Goal: Task Accomplishment & Management: Complete application form

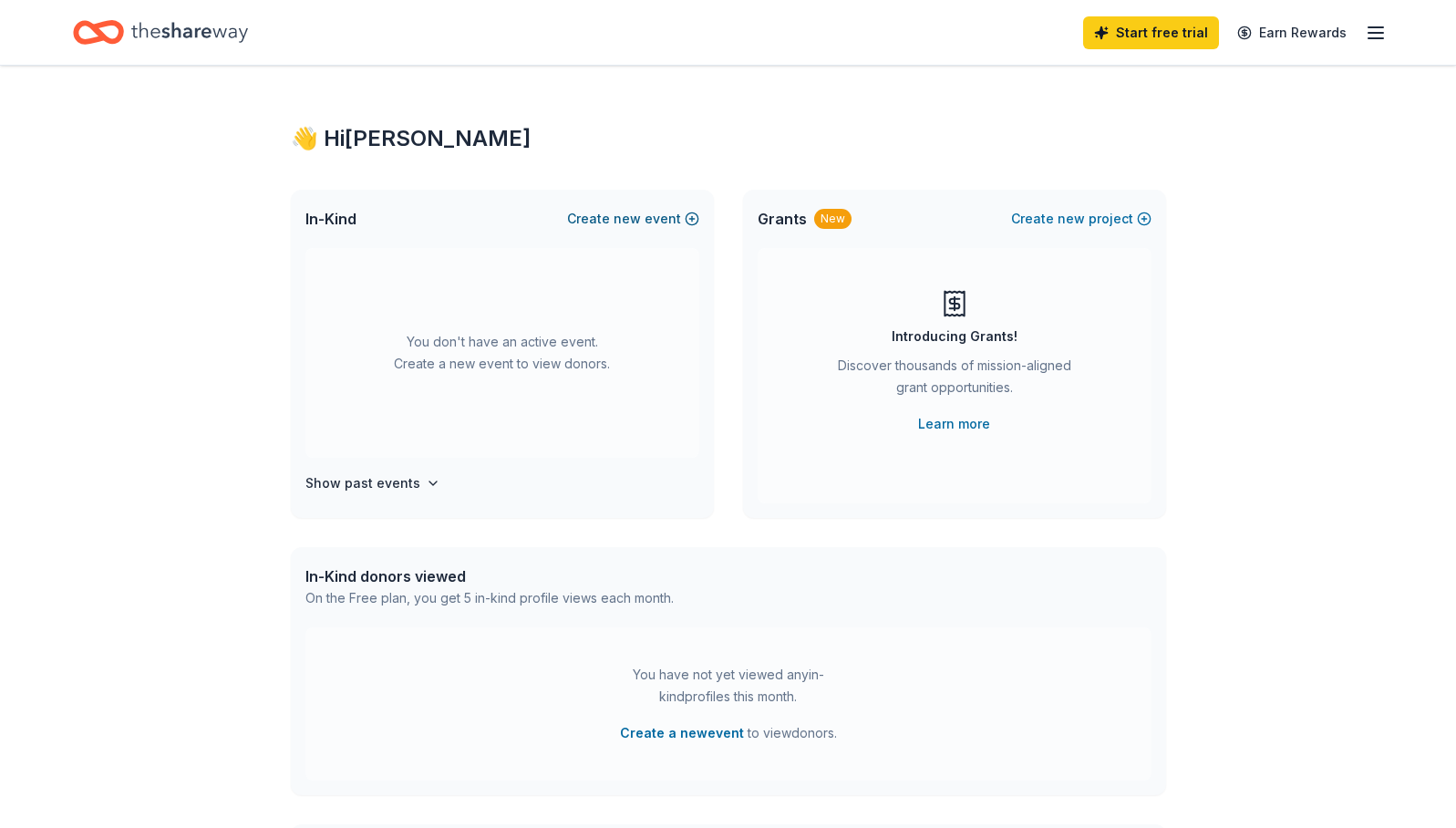
click at [658, 224] on button "Create new event" at bounding box center [632, 219] width 132 height 22
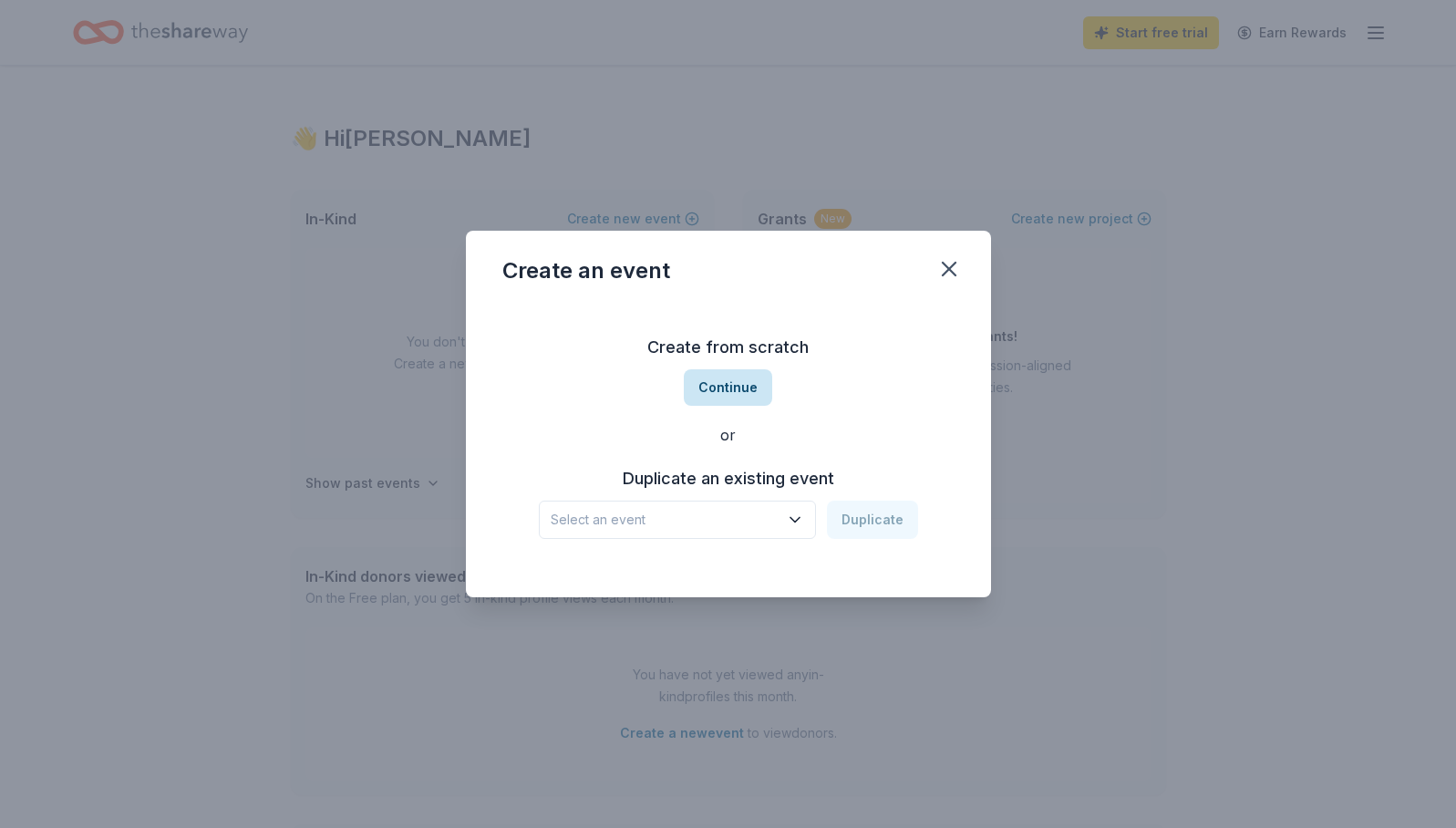
click at [754, 404] on button "Continue" at bounding box center [728, 388] width 88 height 37
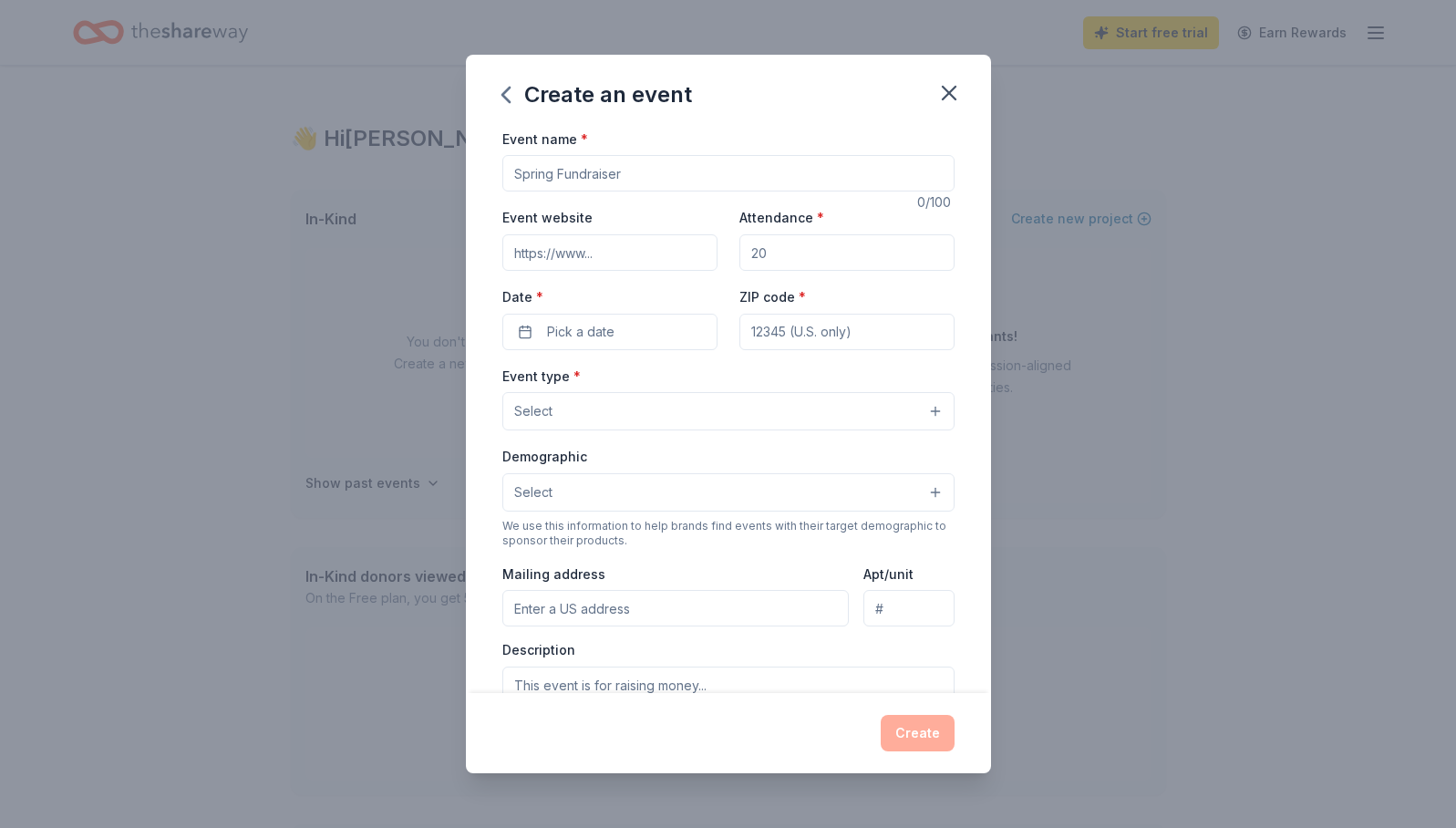
click at [630, 169] on input "Event name *" at bounding box center [728, 173] width 452 height 37
type input "1980s Trivia Night Fundraiser"
click at [664, 241] on input "Event website" at bounding box center [609, 253] width 215 height 37
paste input "https://oklahomafamilynetwork.org/about-us/donate-online/trivia-night-fundraise…"
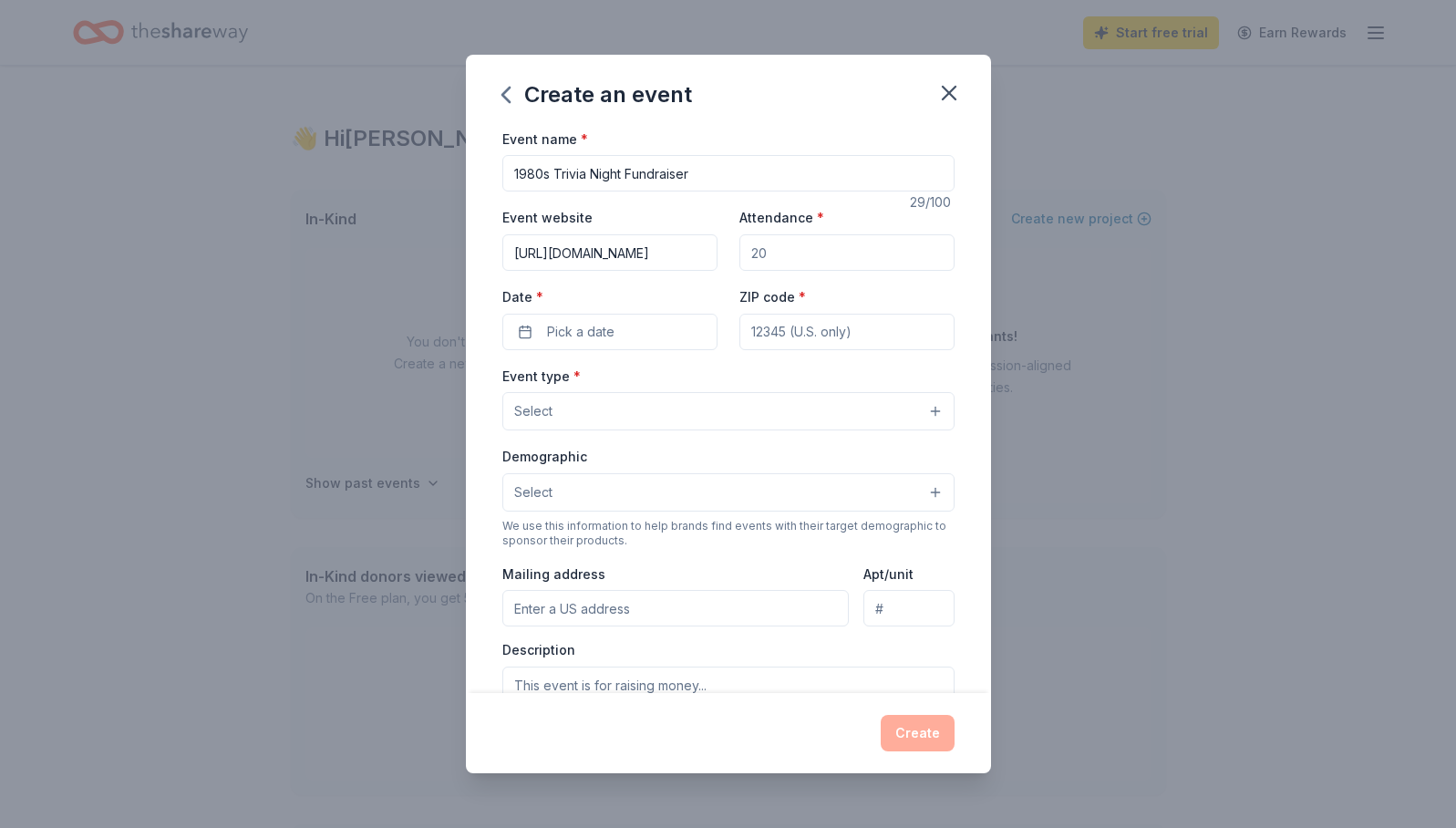
type input "https://oklahomafamilynetwork.org/about-us/donate-online/trivia-night-fundraise…"
click at [803, 257] on input "Attendance *" at bounding box center [846, 253] width 215 height 37
type input "250"
click at [621, 314] on button "Pick a date" at bounding box center [609, 332] width 215 height 37
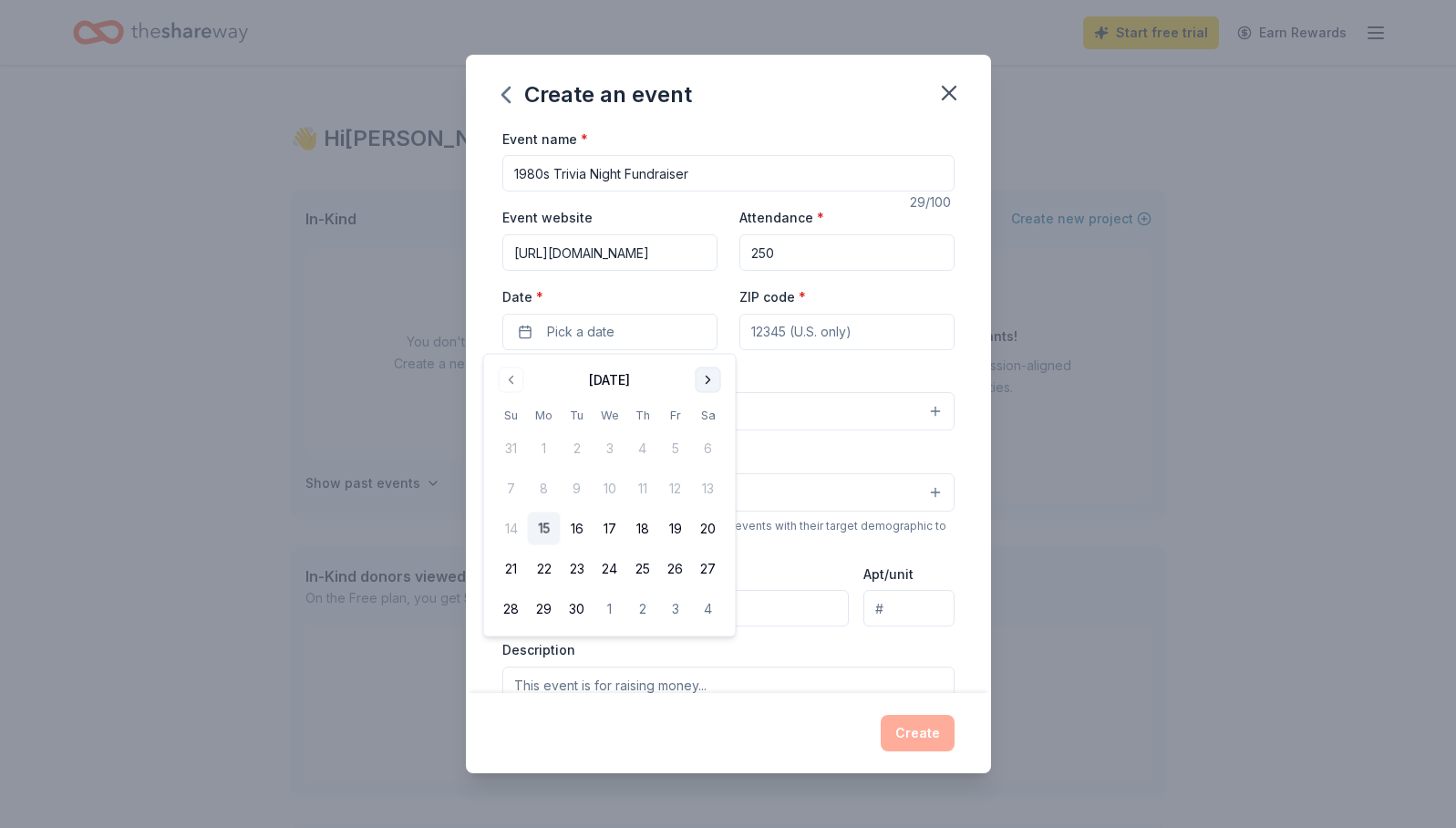
click at [711, 380] on button "Go to next month" at bounding box center [709, 381] width 26 height 26
click at [642, 533] on button "16" at bounding box center [643, 529] width 33 height 33
click at [899, 333] on input "ZIP code *" at bounding box center [846, 332] width 215 height 37
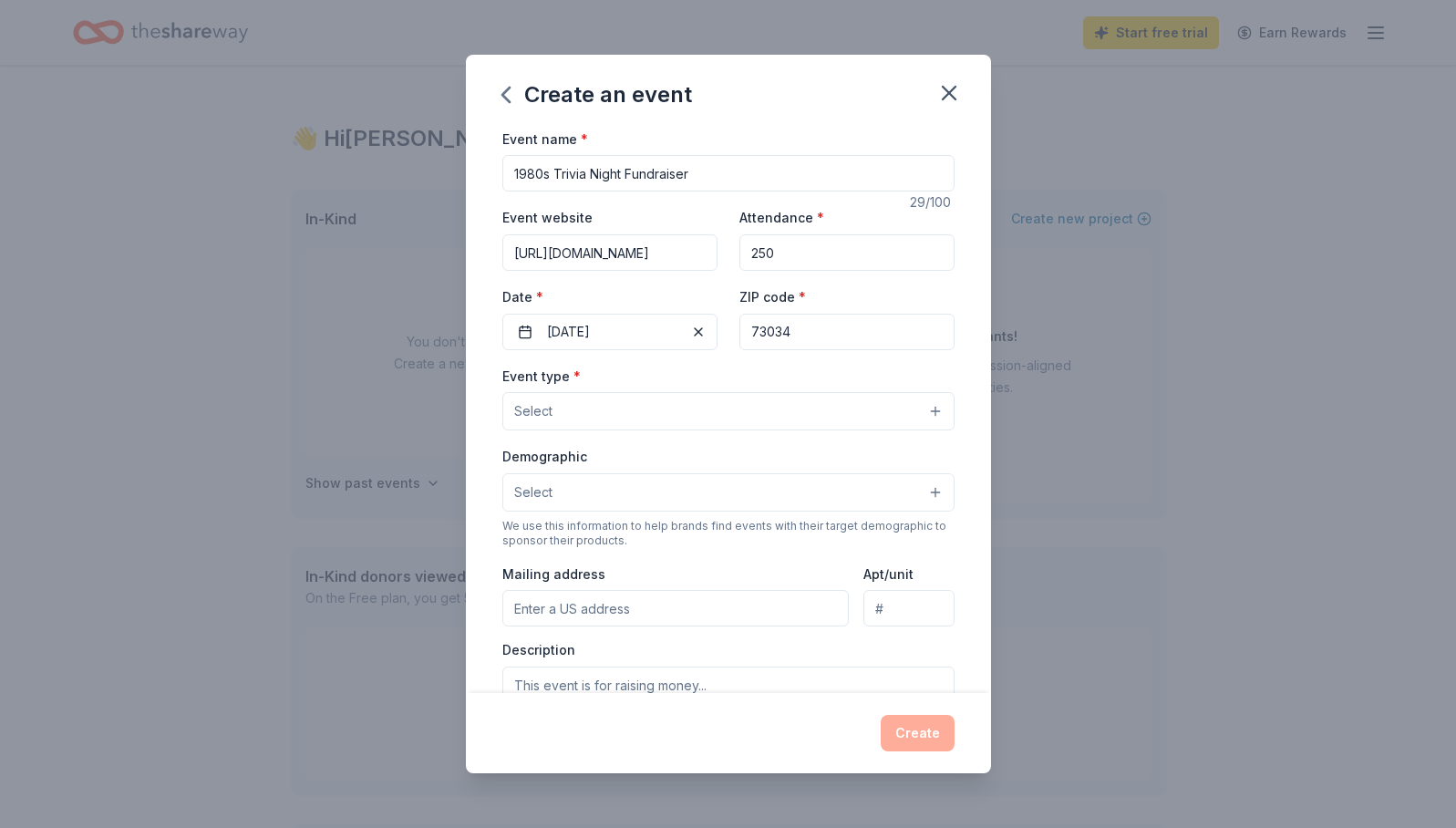
type input "73034"
click at [852, 409] on button "Select" at bounding box center [728, 411] width 452 height 39
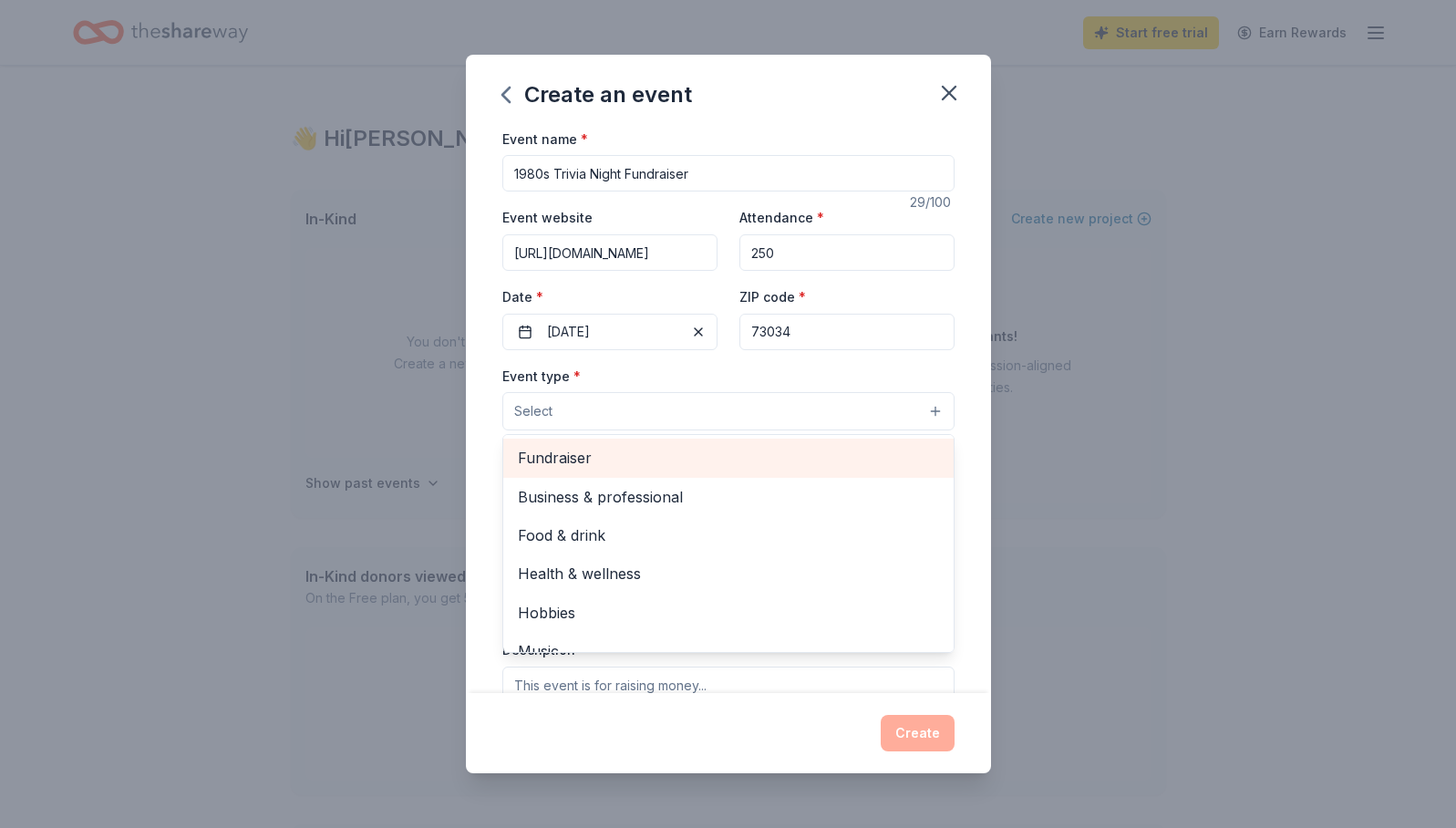
click at [838, 455] on span "Fundraiser" at bounding box center [728, 458] width 421 height 24
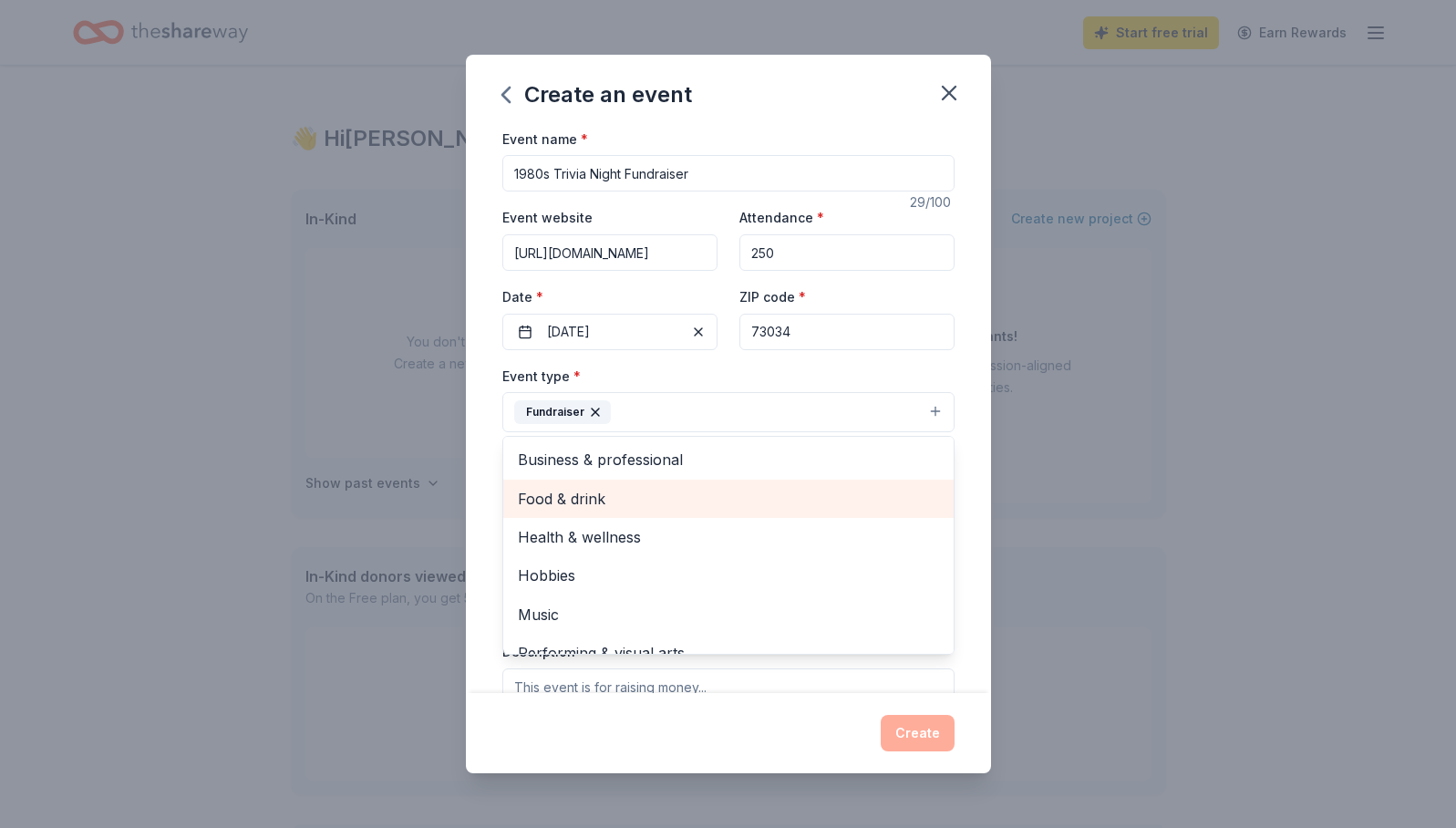
scroll to position [22, 0]
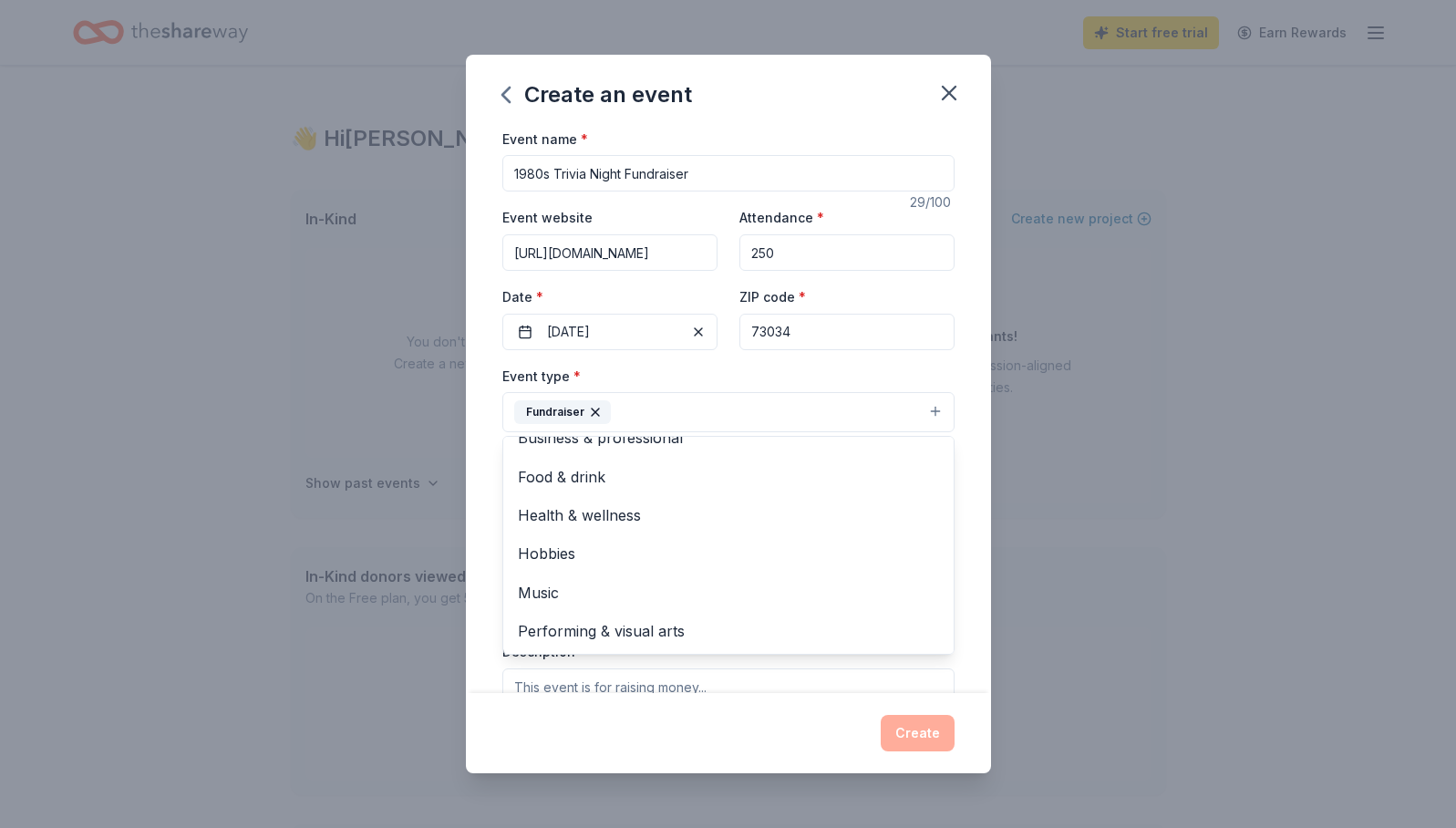
click at [1069, 480] on div "Create an event Event name * 1980s Trivia Night Fundraiser 29 /100 Event websit…" at bounding box center [728, 414] width 1456 height 828
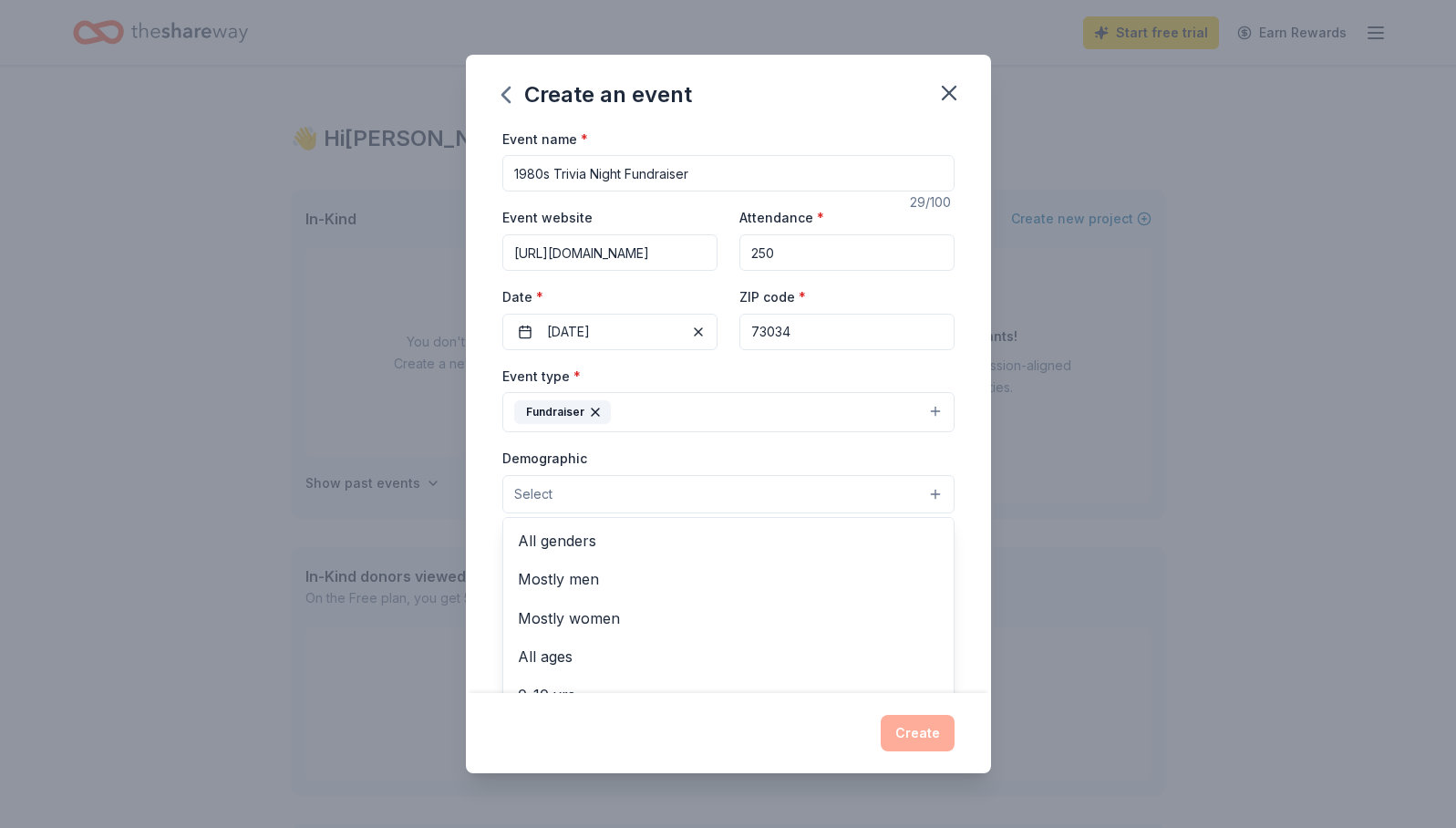
click at [916, 496] on button "Select" at bounding box center [728, 494] width 452 height 39
click at [880, 526] on div "All genders" at bounding box center [728, 541] width 451 height 39
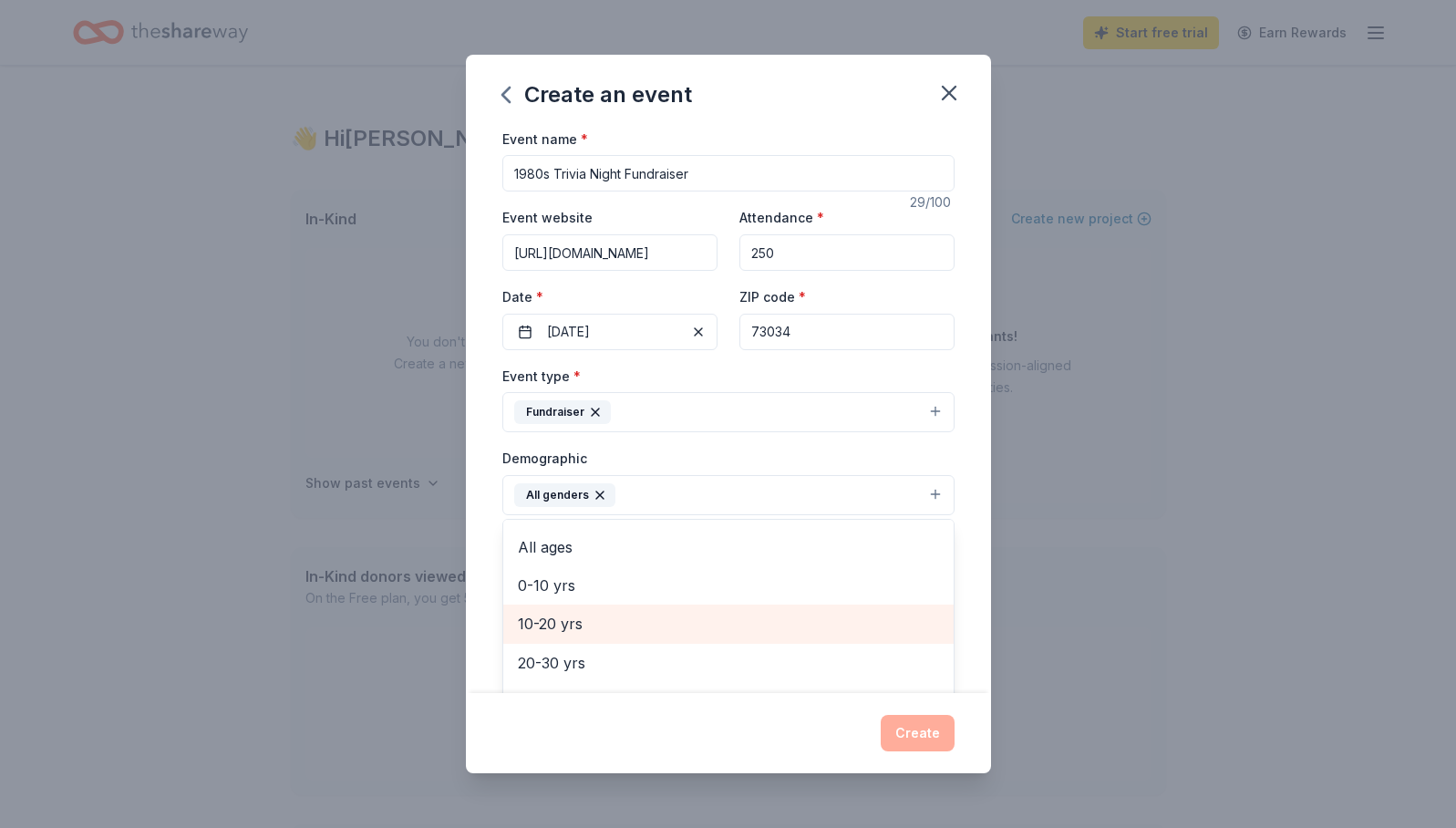
scroll to position [70, 0]
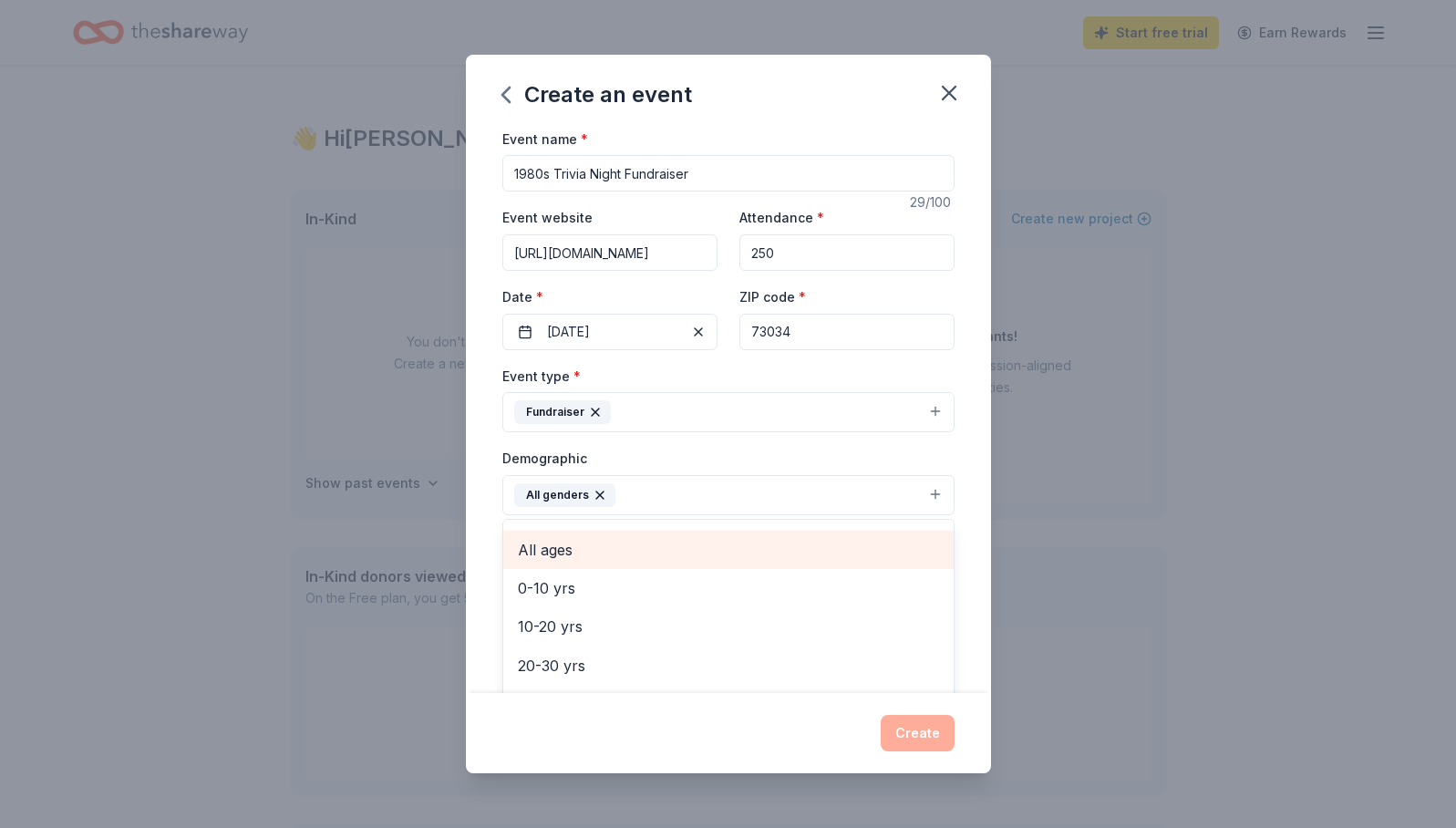
click at [880, 531] on div "All ages" at bounding box center [728, 550] width 451 height 39
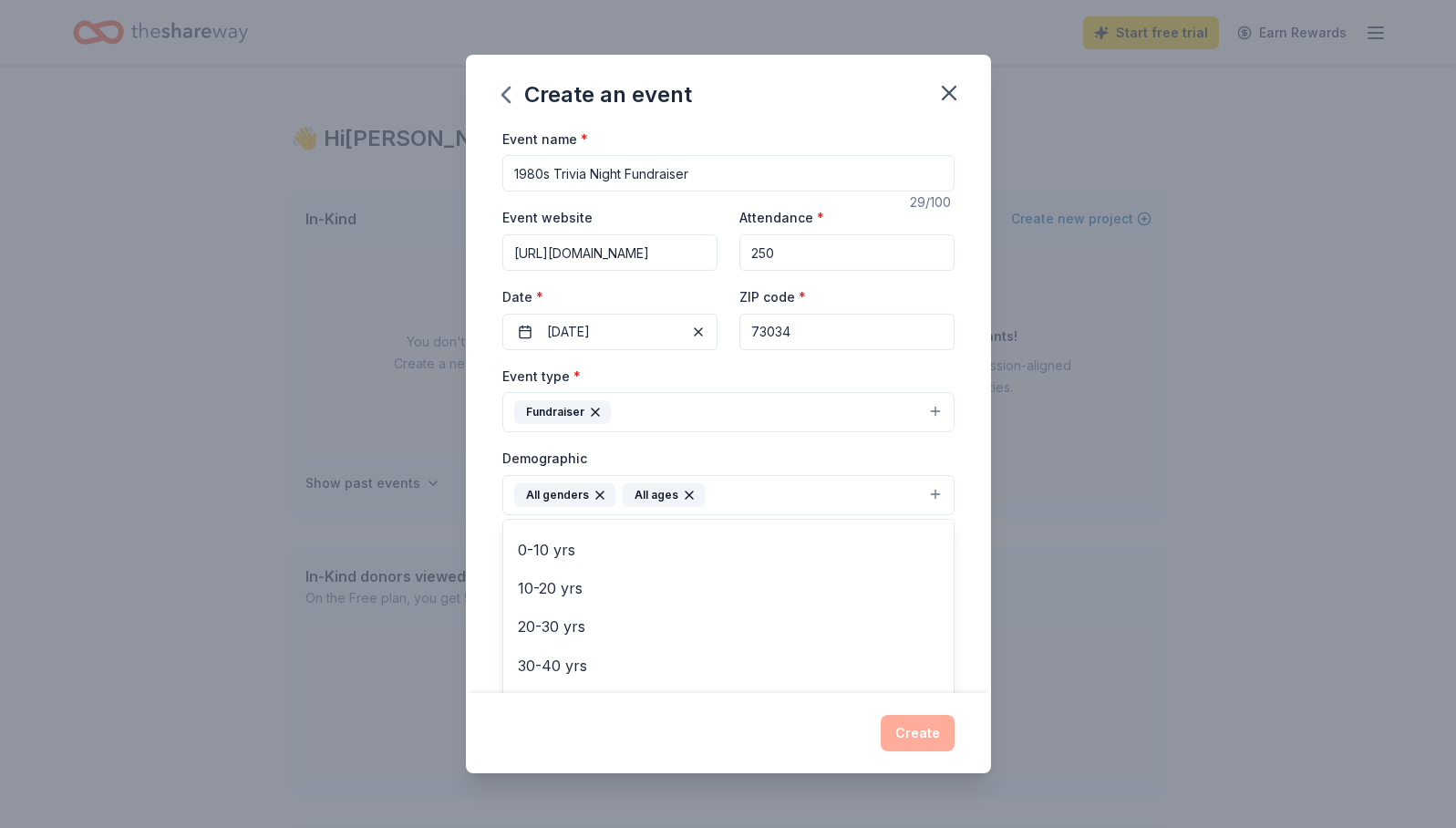
click at [1080, 505] on div "Create an event Event name * 1980s Trivia Night Fundraiser 29 /100 Event websit…" at bounding box center [728, 414] width 1456 height 828
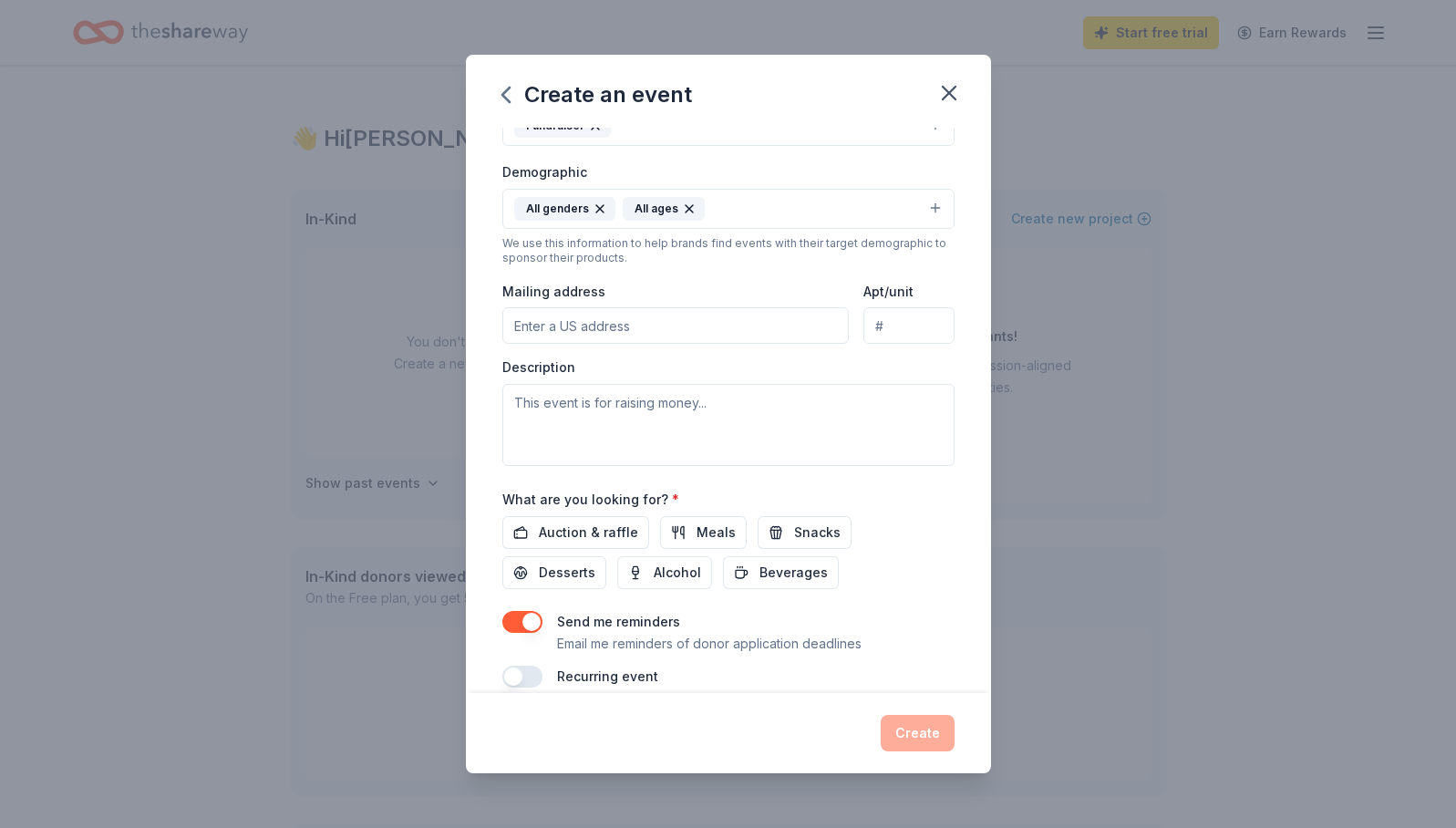
scroll to position [293, 0]
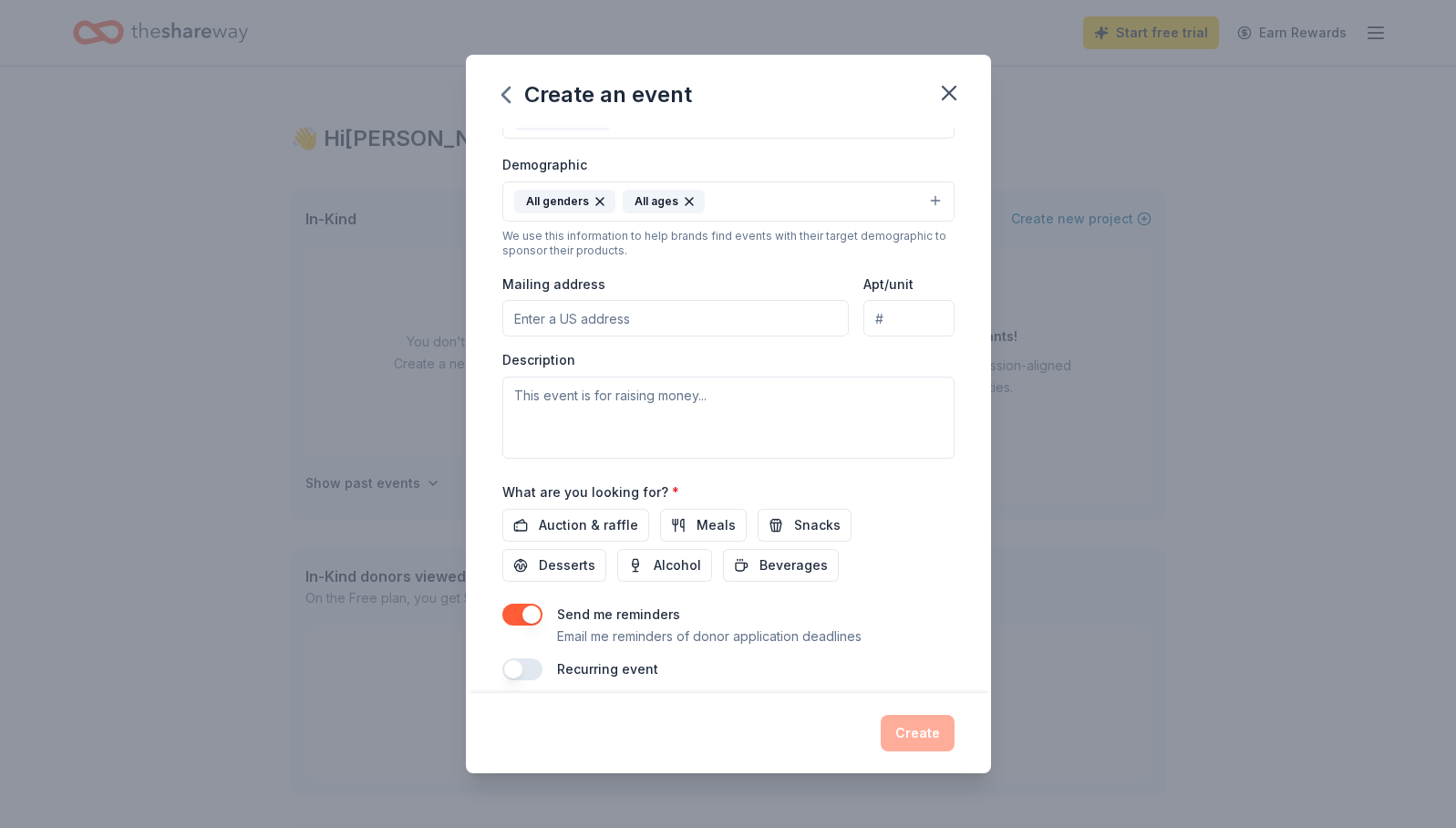
click at [761, 325] on input "Mailing address" at bounding box center [675, 318] width 347 height 37
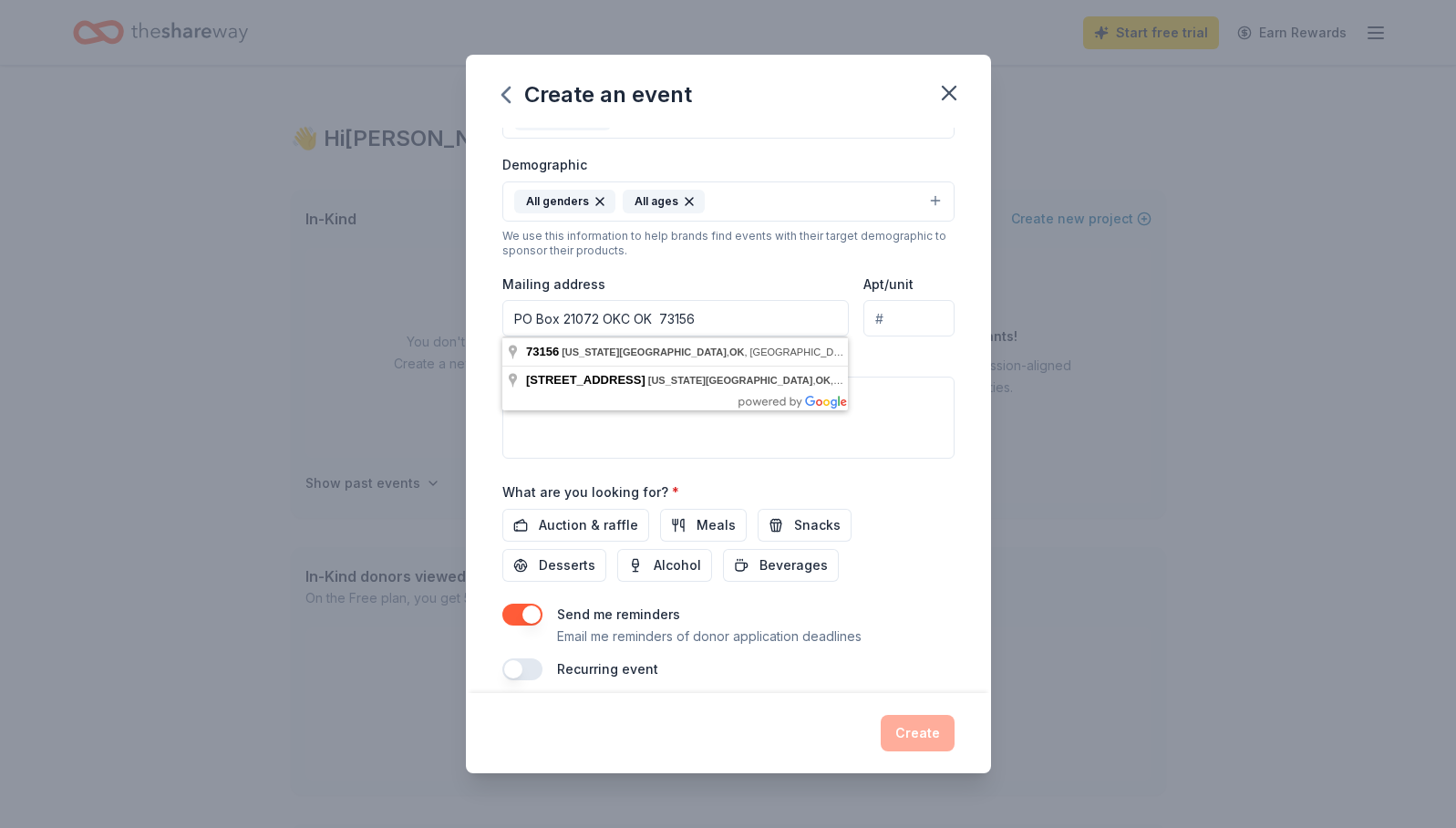
type input "PO Box 21072 OKC OK 73156"
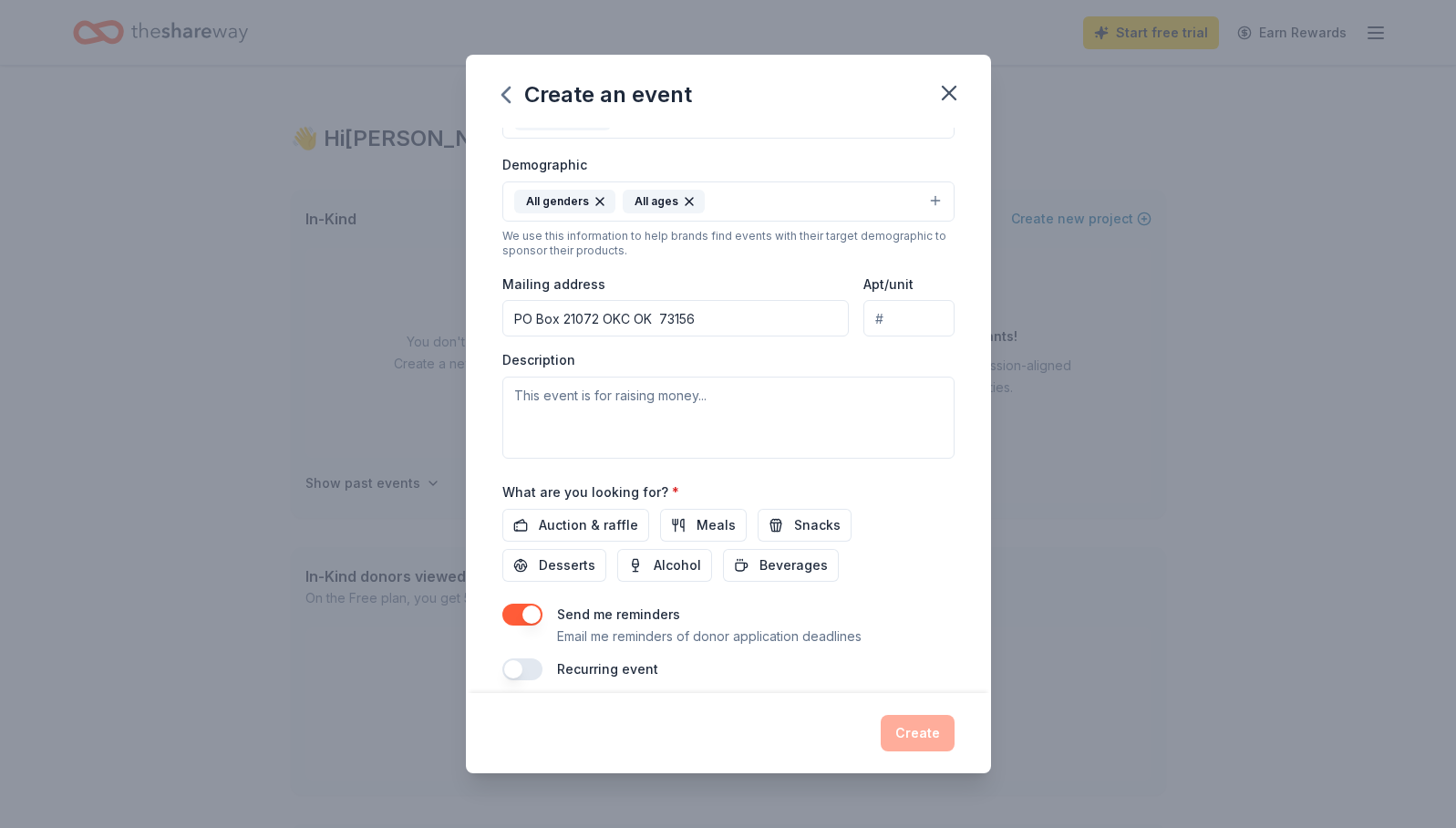
click at [703, 473] on div "Event name * 1980s Trivia Night Fundraiser 29 /100 Event website https://oklaho…" at bounding box center [728, 257] width 452 height 846
click at [816, 394] on textarea at bounding box center [728, 418] width 452 height 82
paste textarea "Get ready to travel back in time — to an era of big hair, neon colors, boom box…"
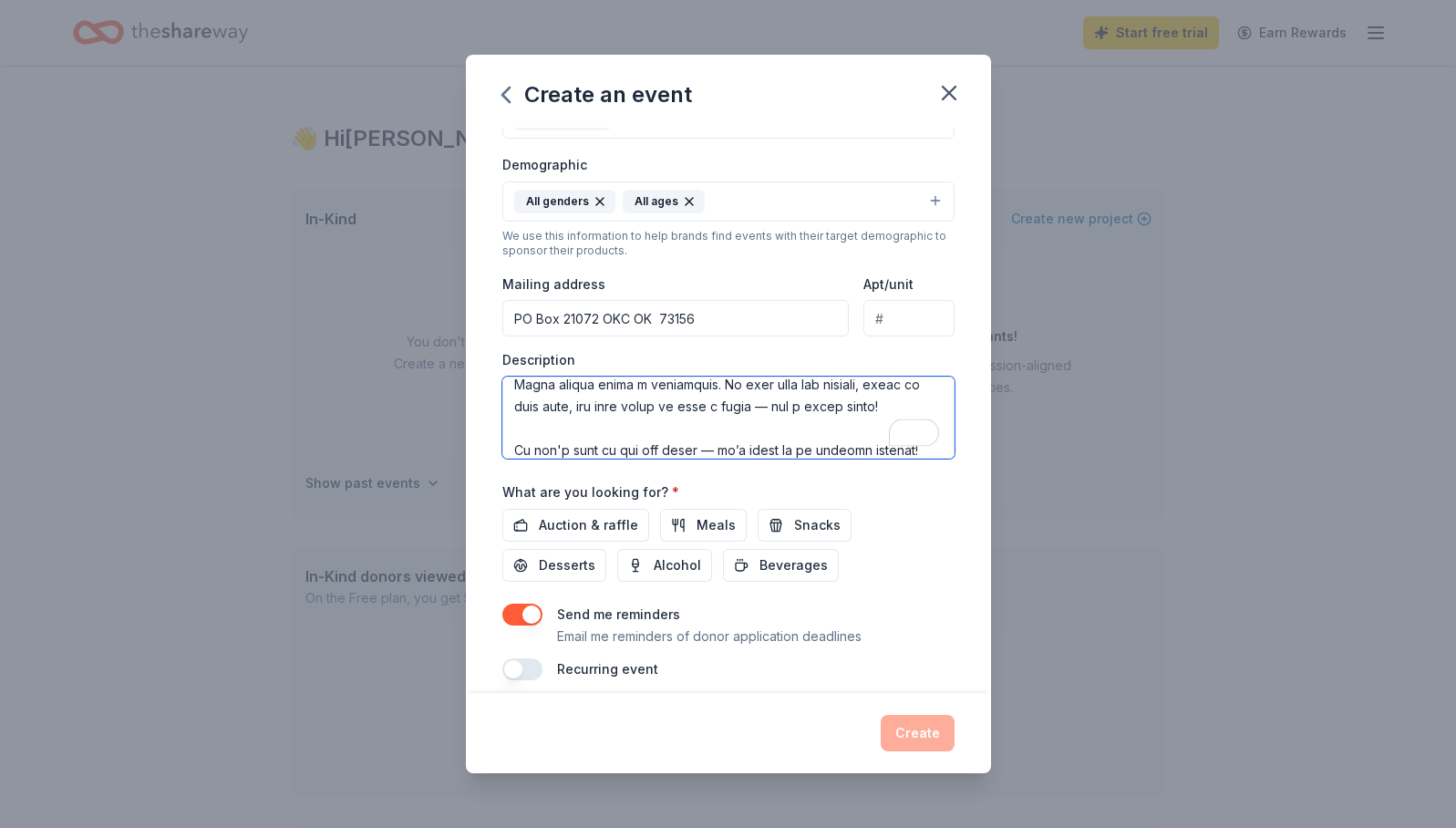
scroll to position [492, 0]
type textarea "Get ready to travel back in time — to an era of big hair, neon colors, boom box…"
click at [600, 517] on span "Auction & raffle" at bounding box center [589, 526] width 100 height 22
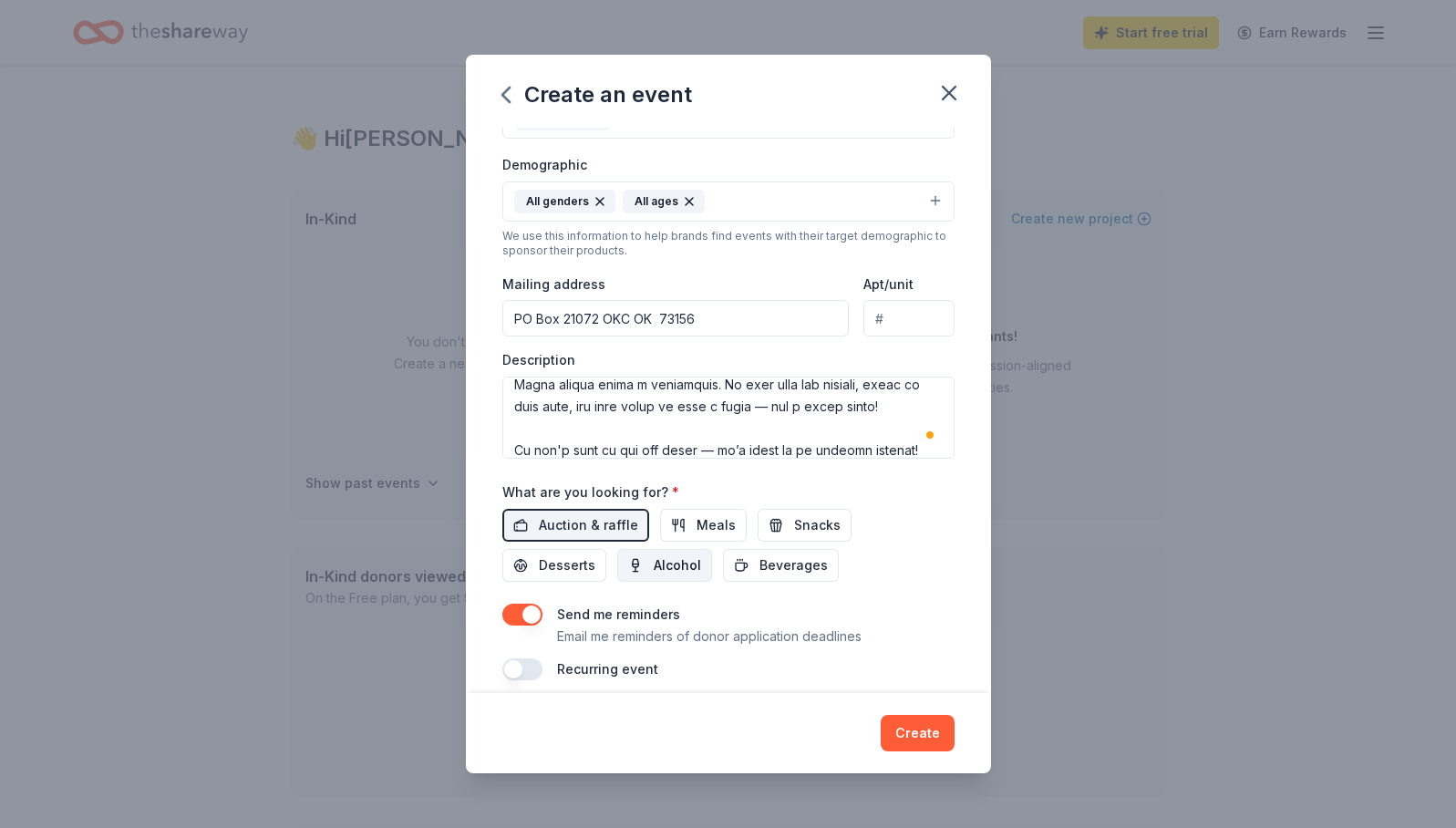
scroll to position [309, 0]
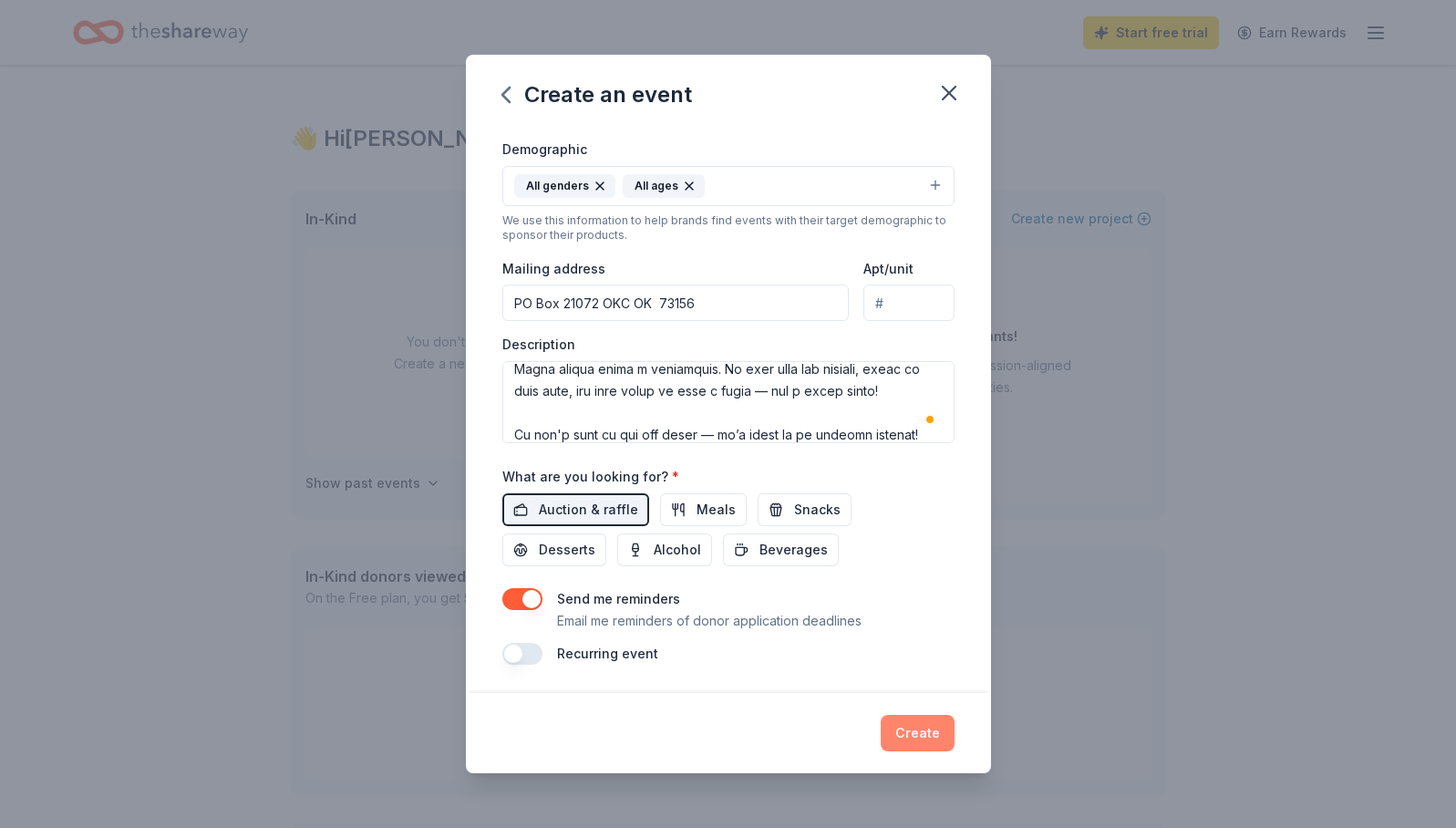
click at [939, 748] on button "Create" at bounding box center [917, 733] width 74 height 37
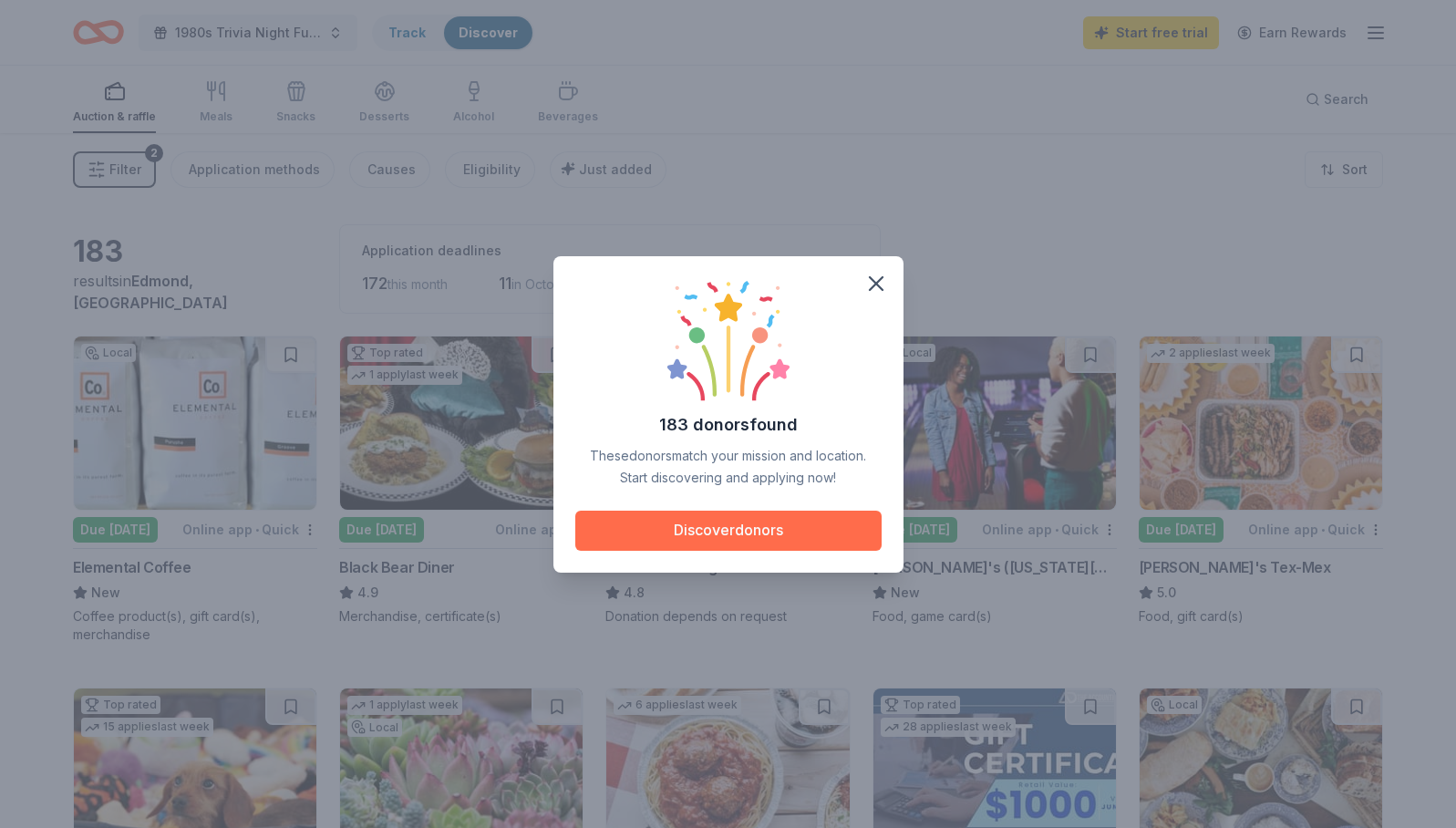
click at [770, 533] on button "Discover donors" at bounding box center [728, 531] width 306 height 41
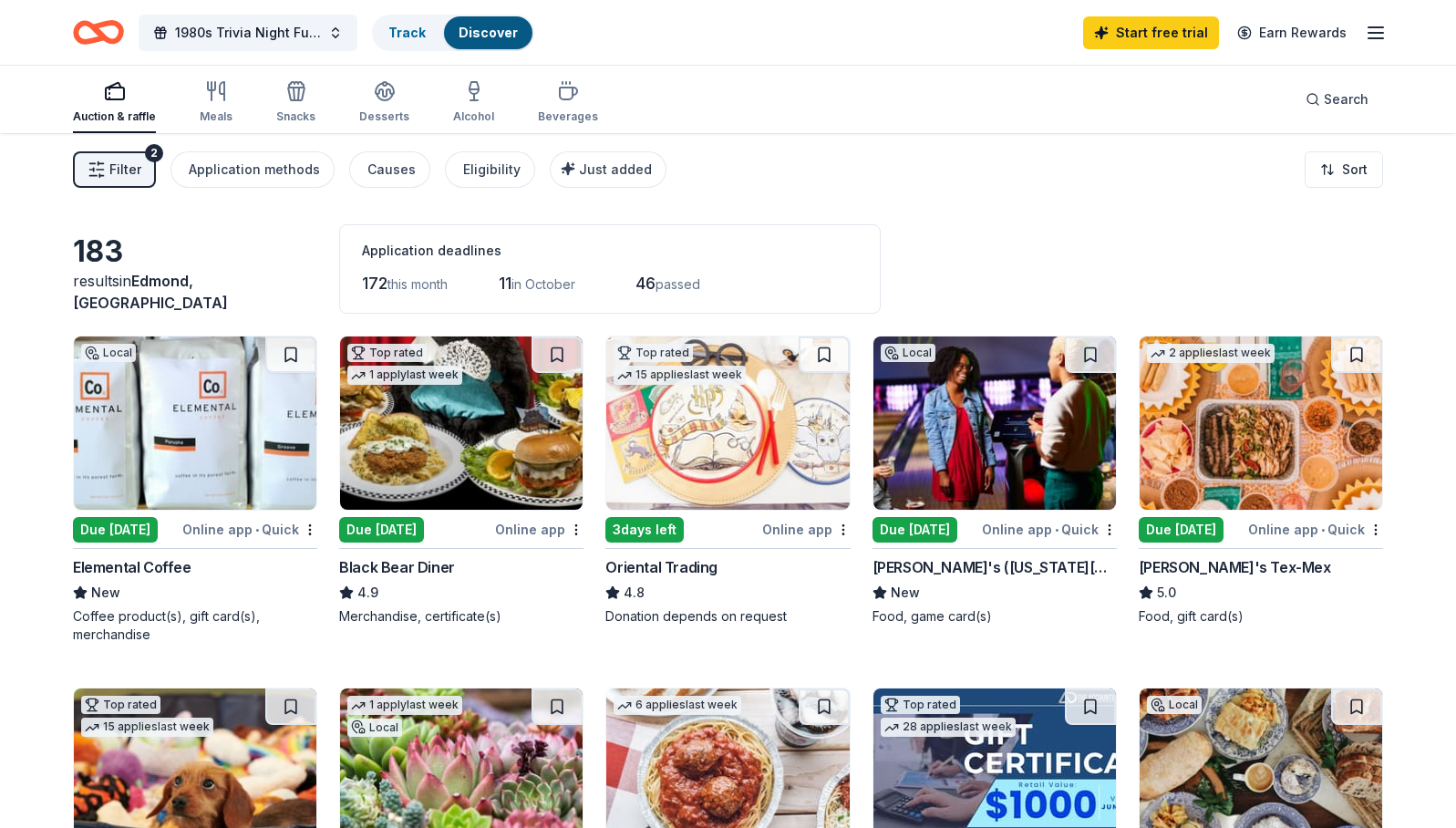
click at [265, 433] on img at bounding box center [194, 423] width 242 height 173
click at [428, 461] on img at bounding box center [461, 423] width 242 height 173
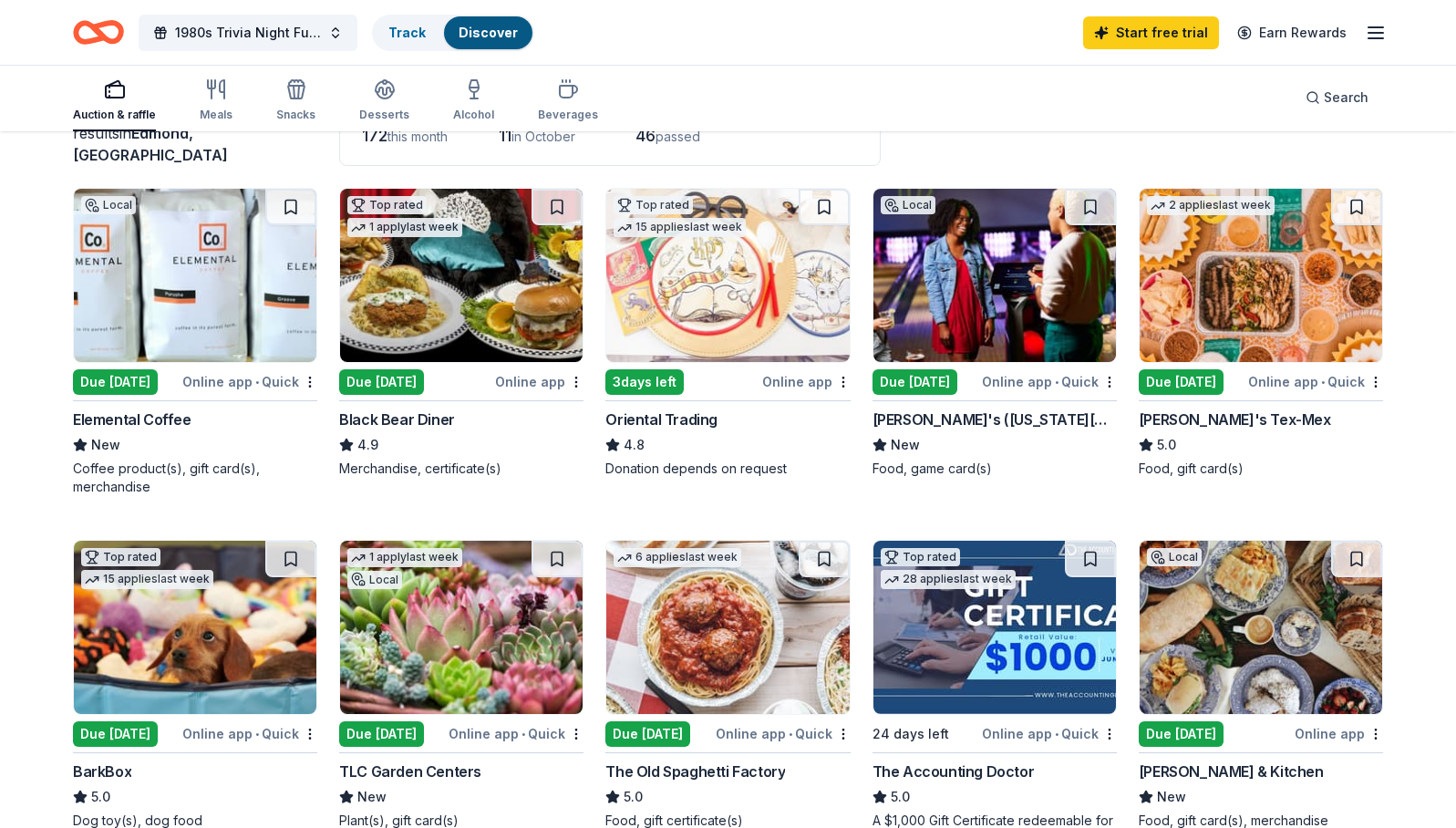
scroll to position [149, 0]
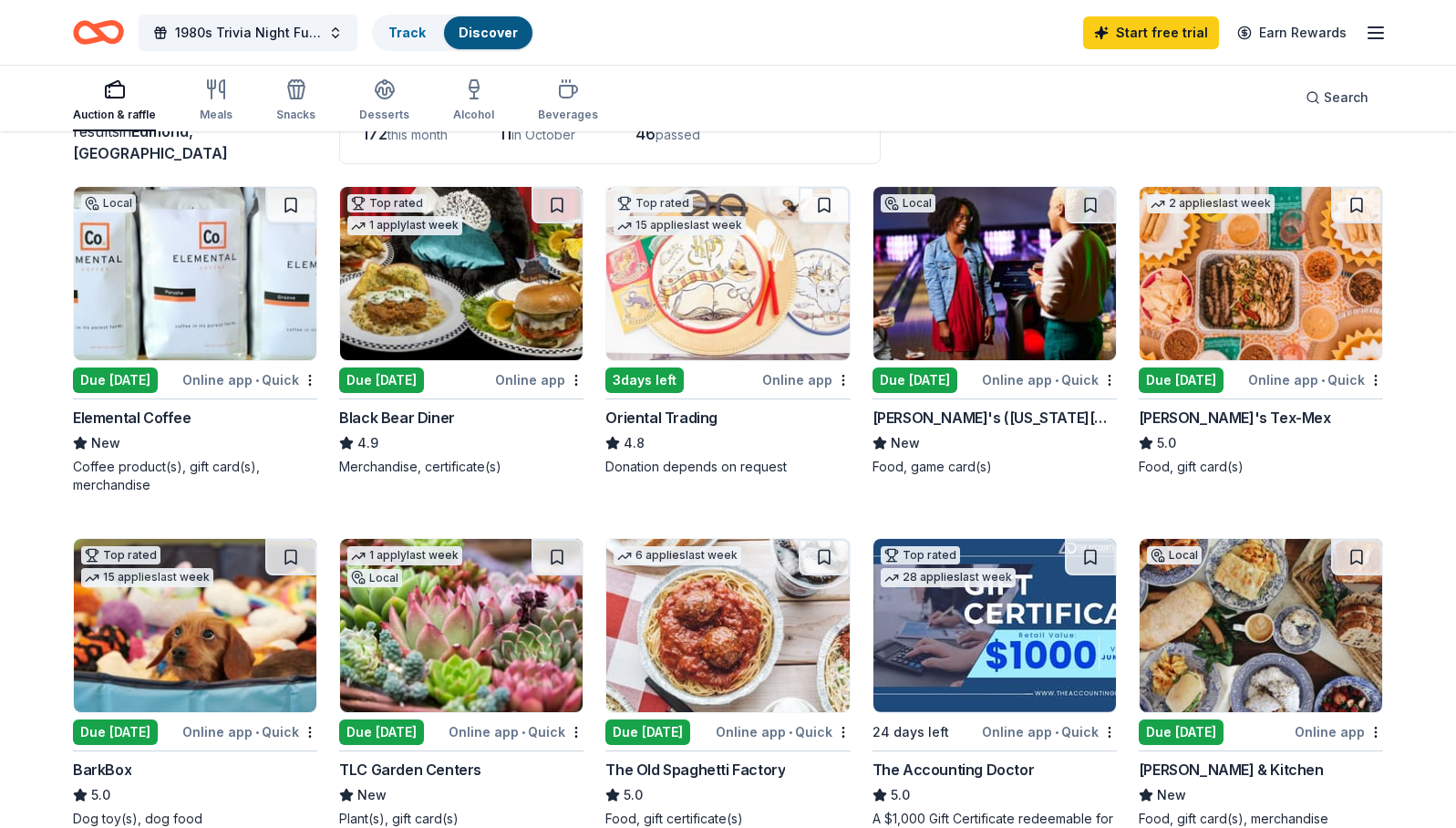
click at [980, 258] on img at bounding box center [994, 274] width 242 height 173
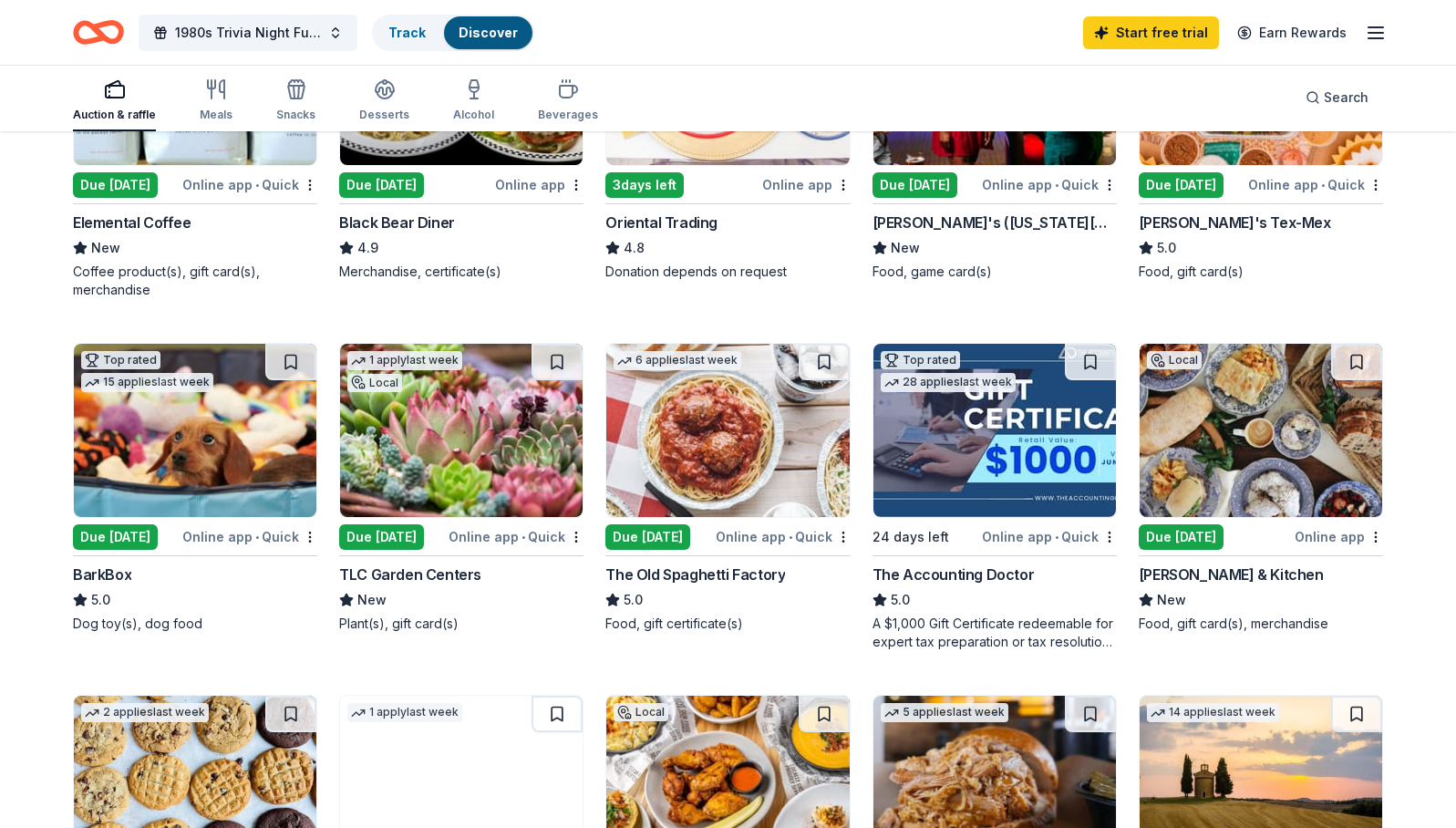
scroll to position [366, 0]
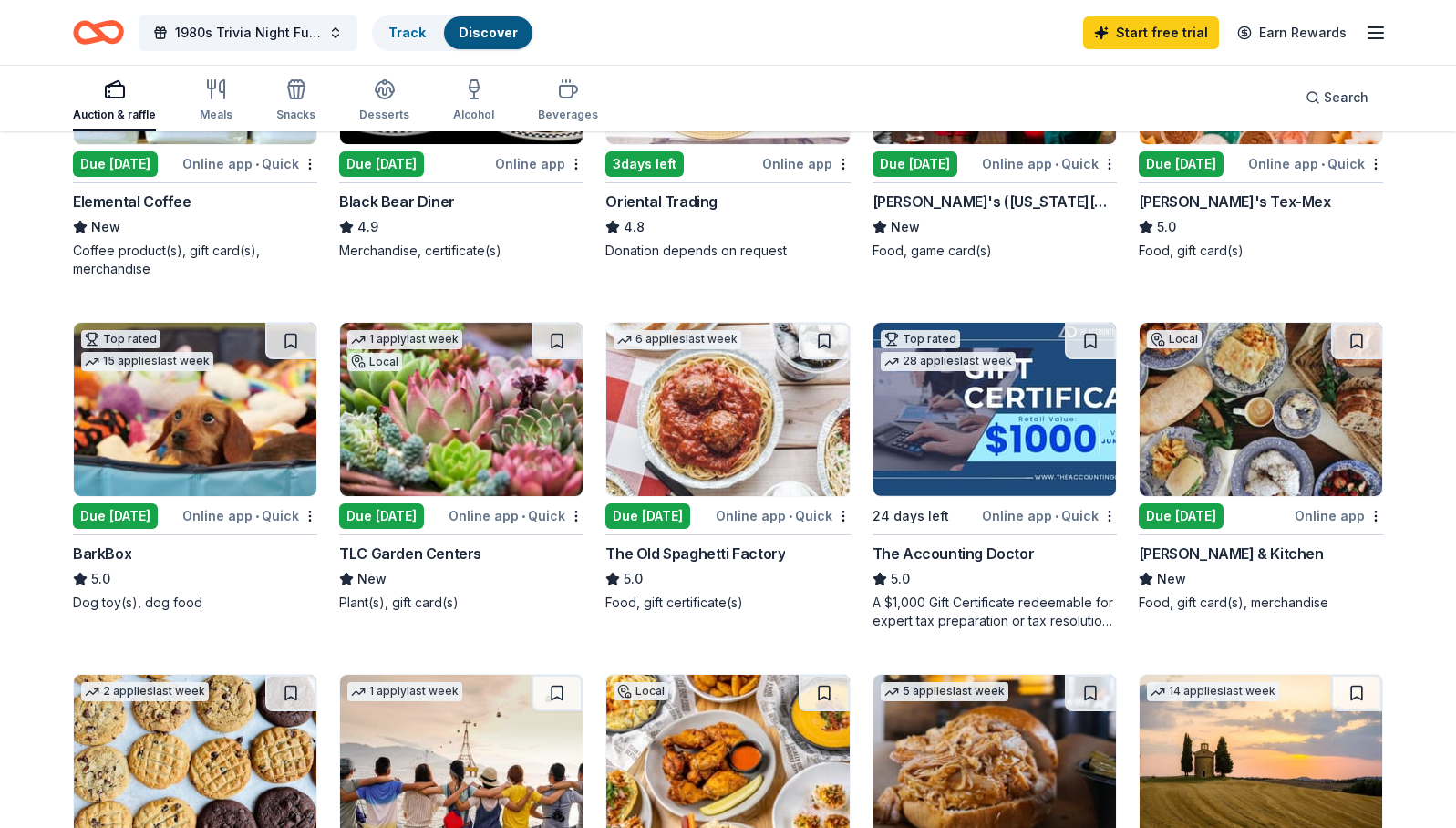
click at [441, 394] on img at bounding box center [461, 409] width 242 height 173
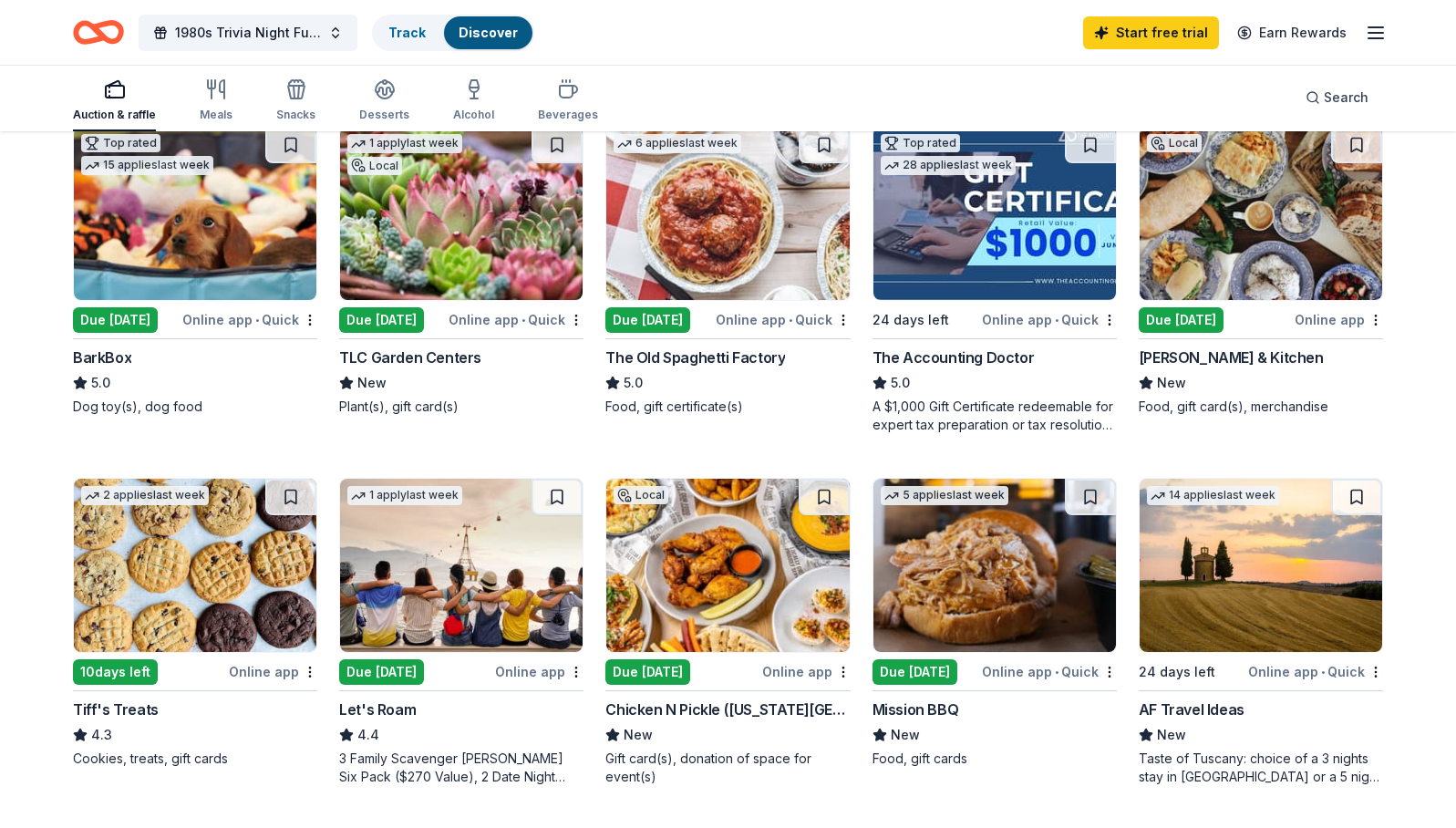
scroll to position [589, 0]
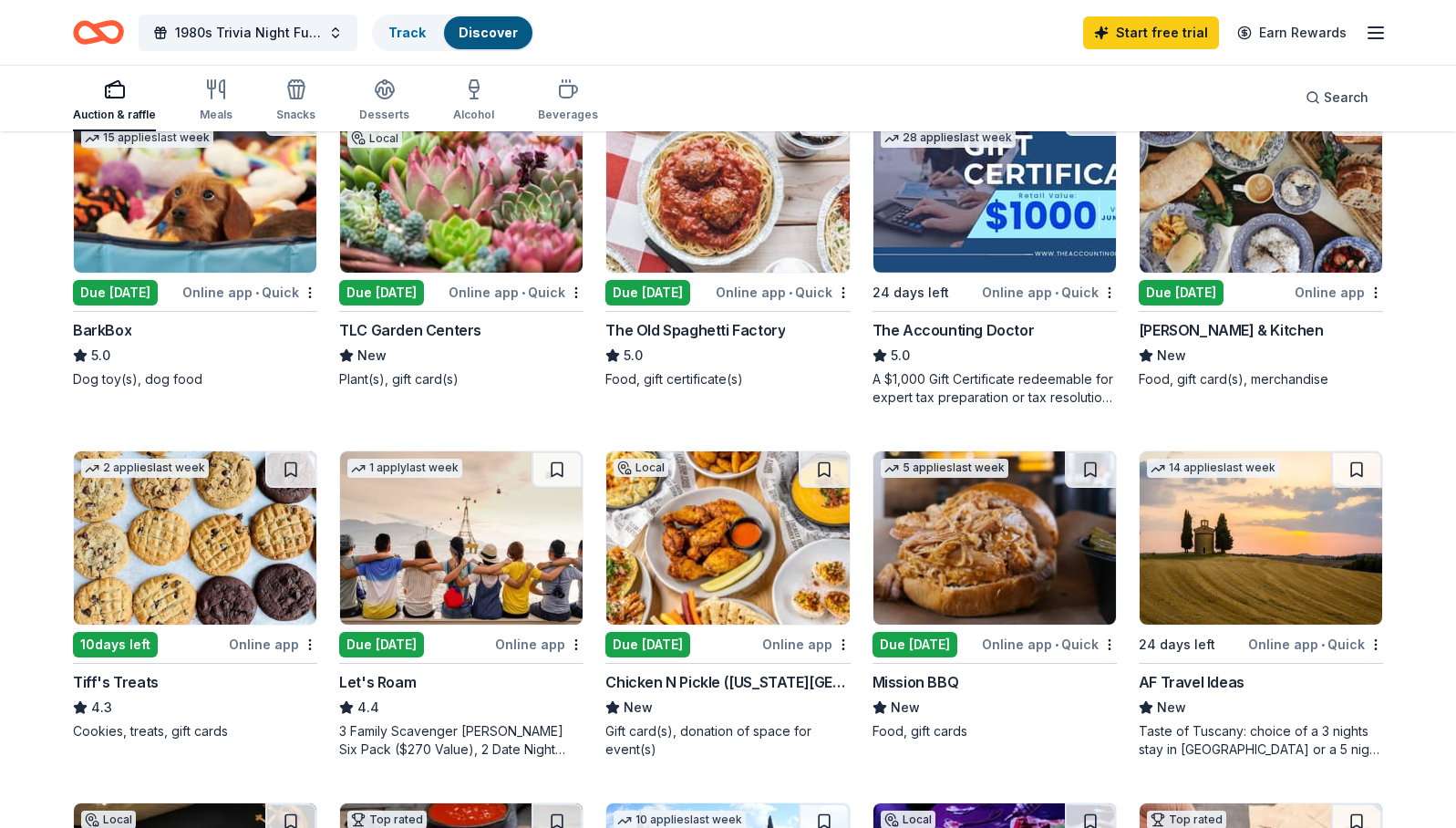
click at [538, 570] on img at bounding box center [461, 538] width 242 height 173
click at [722, 485] on img at bounding box center [727, 538] width 242 height 173
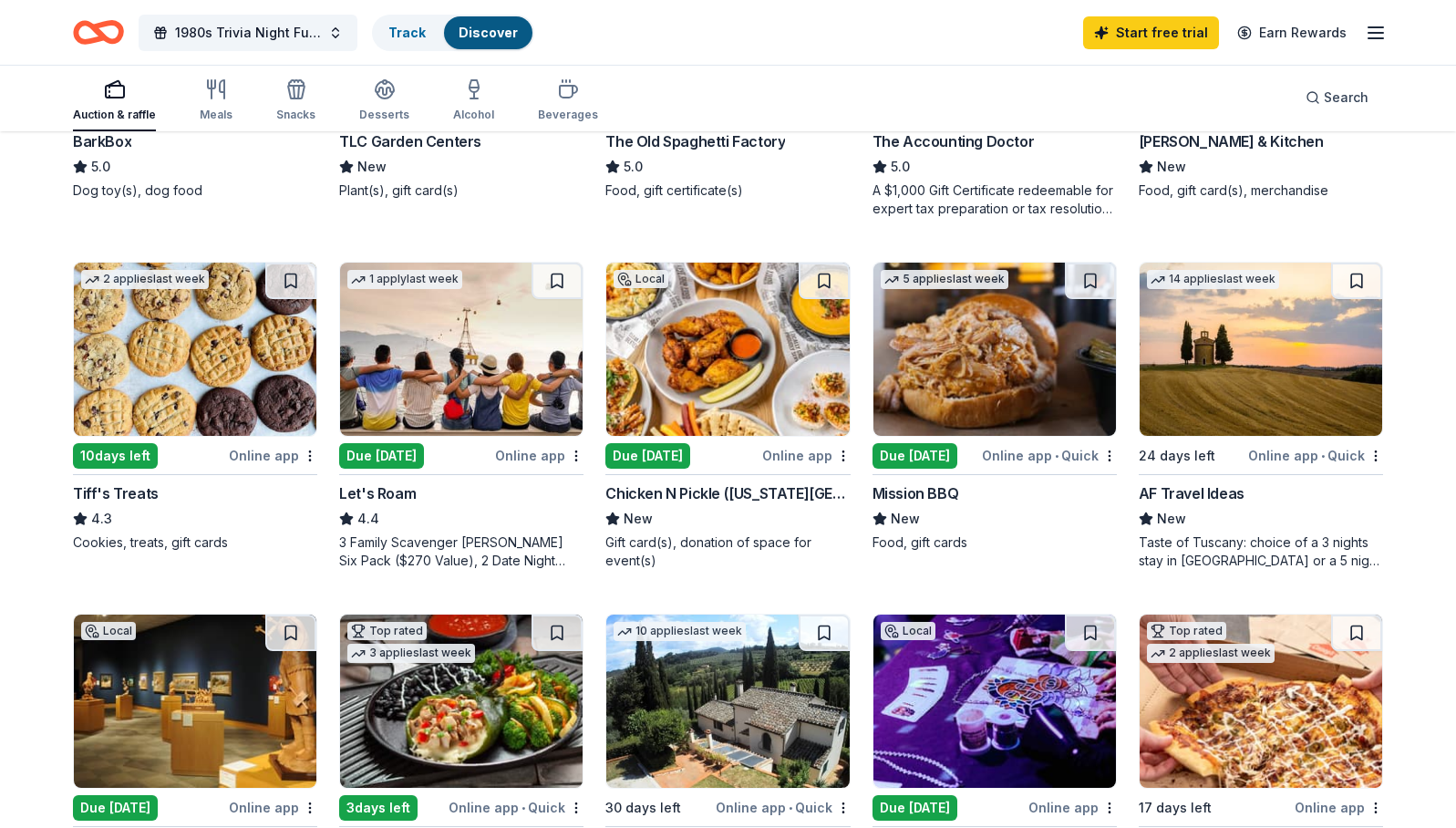
scroll to position [798, 0]
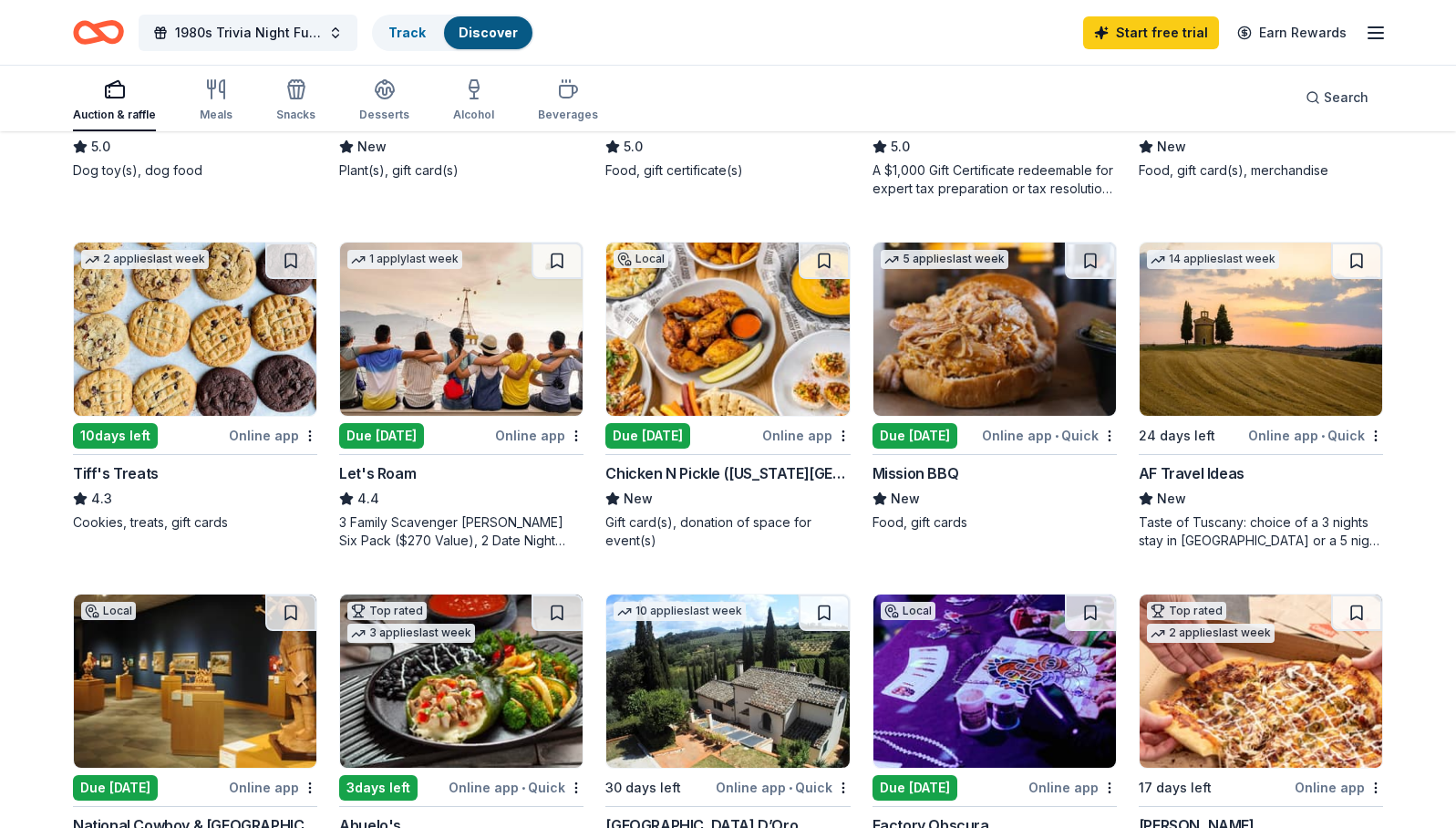
click at [988, 396] on img at bounding box center [994, 329] width 242 height 173
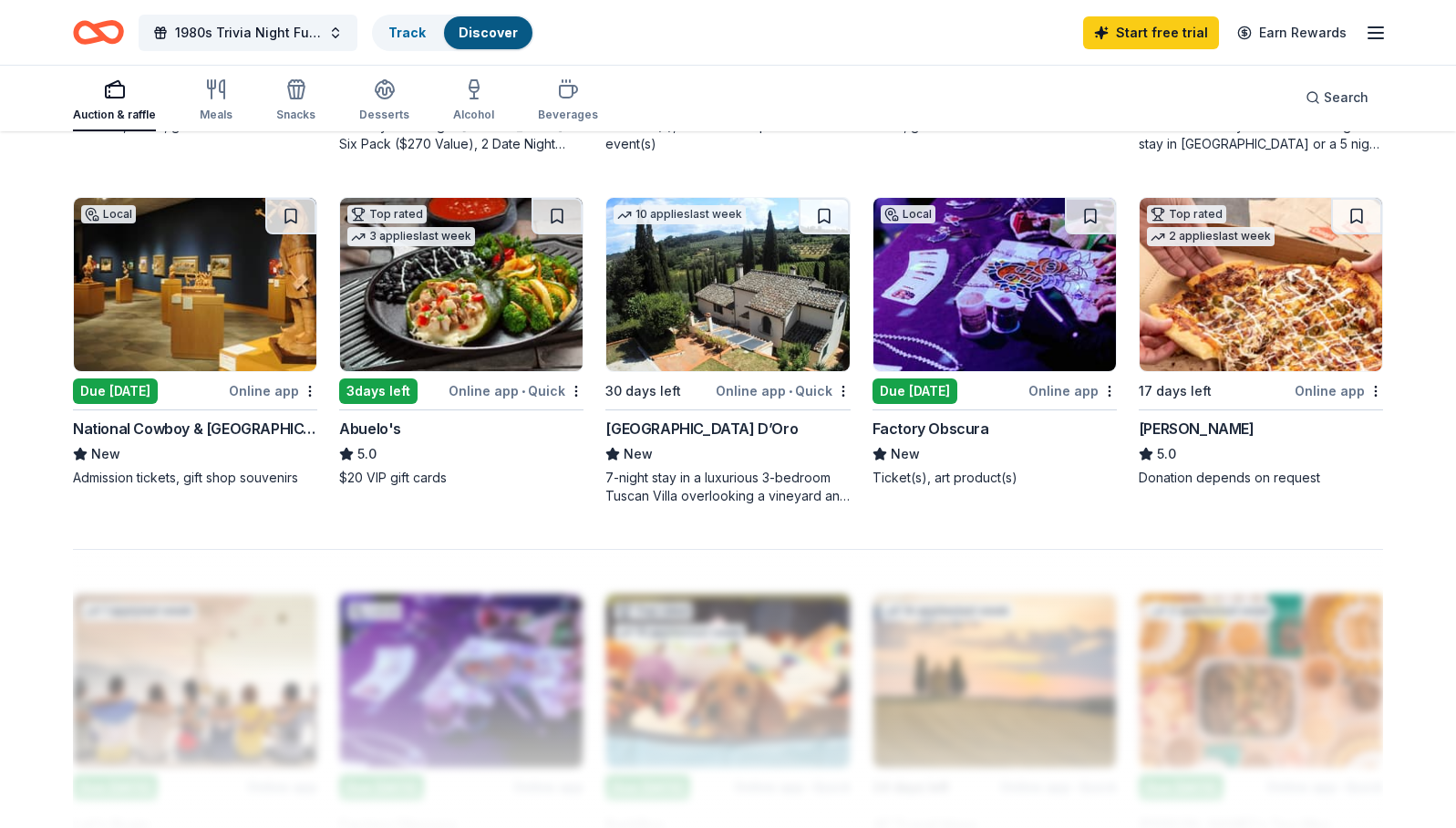
scroll to position [1193, 0]
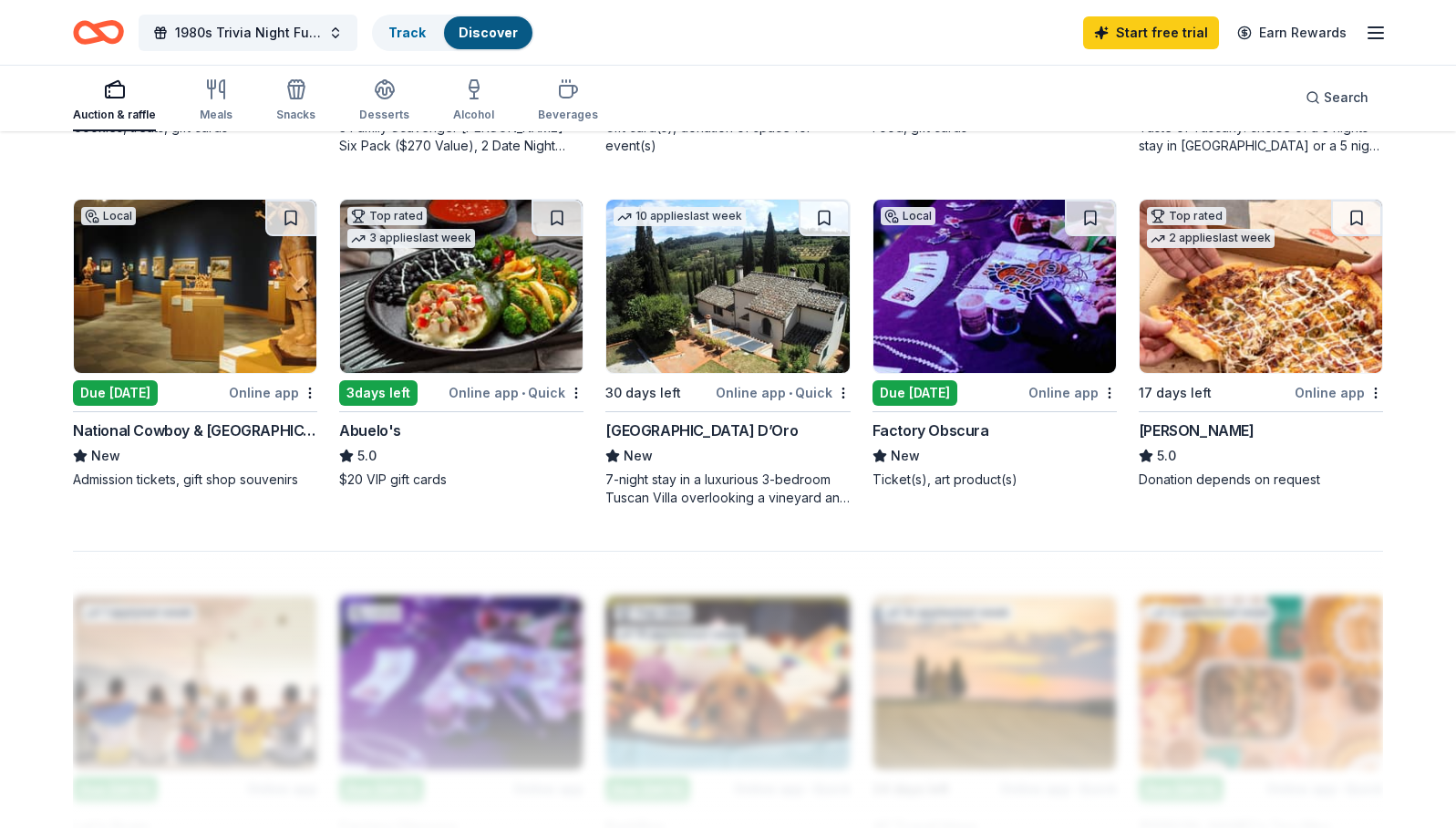
drag, startPoint x: 863, startPoint y: 433, endPoint x: 977, endPoint y: 423, distance: 114.4
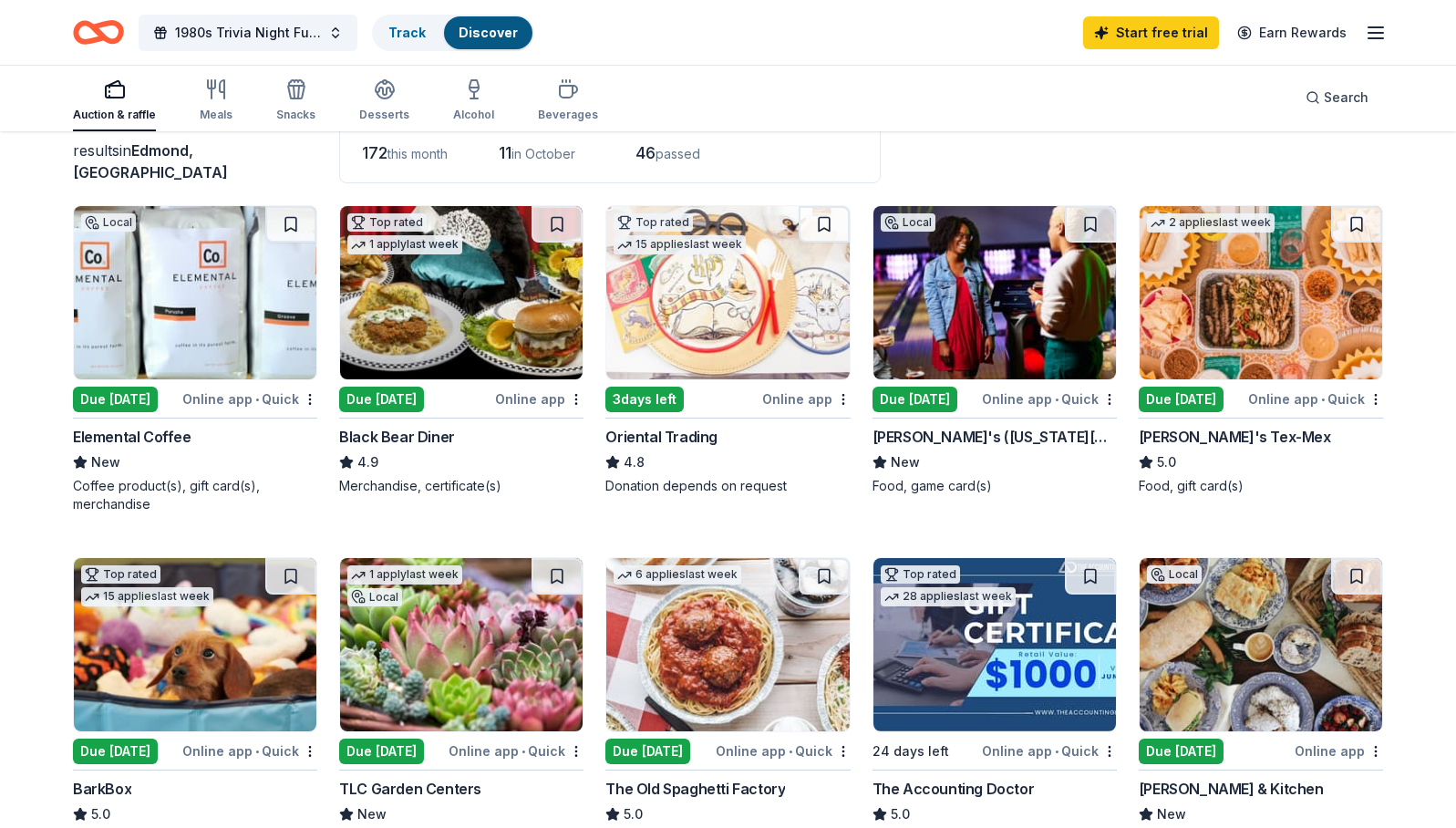
scroll to position [0, 0]
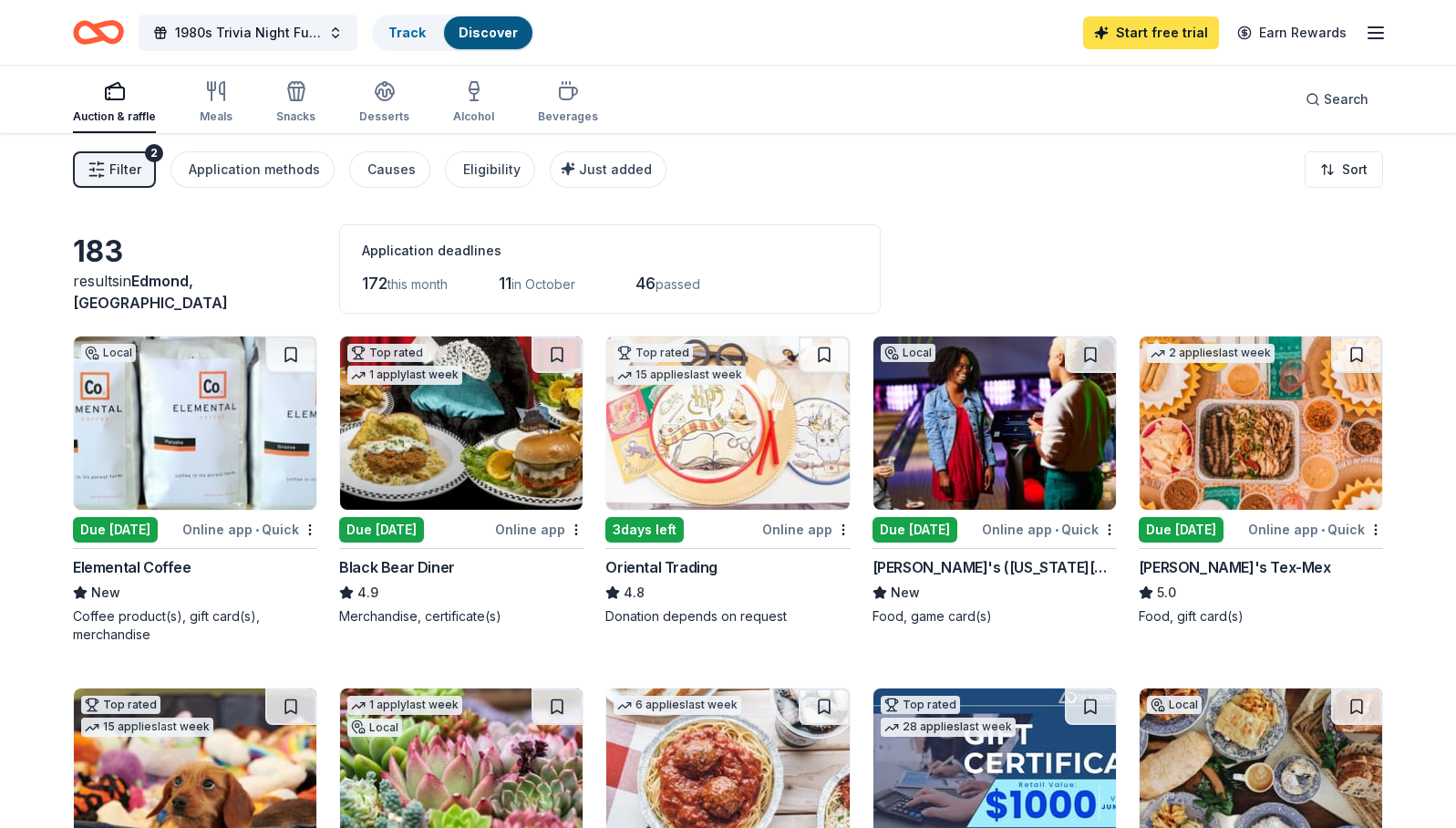
click at [1157, 28] on link "Start free trial" at bounding box center [1150, 33] width 135 height 33
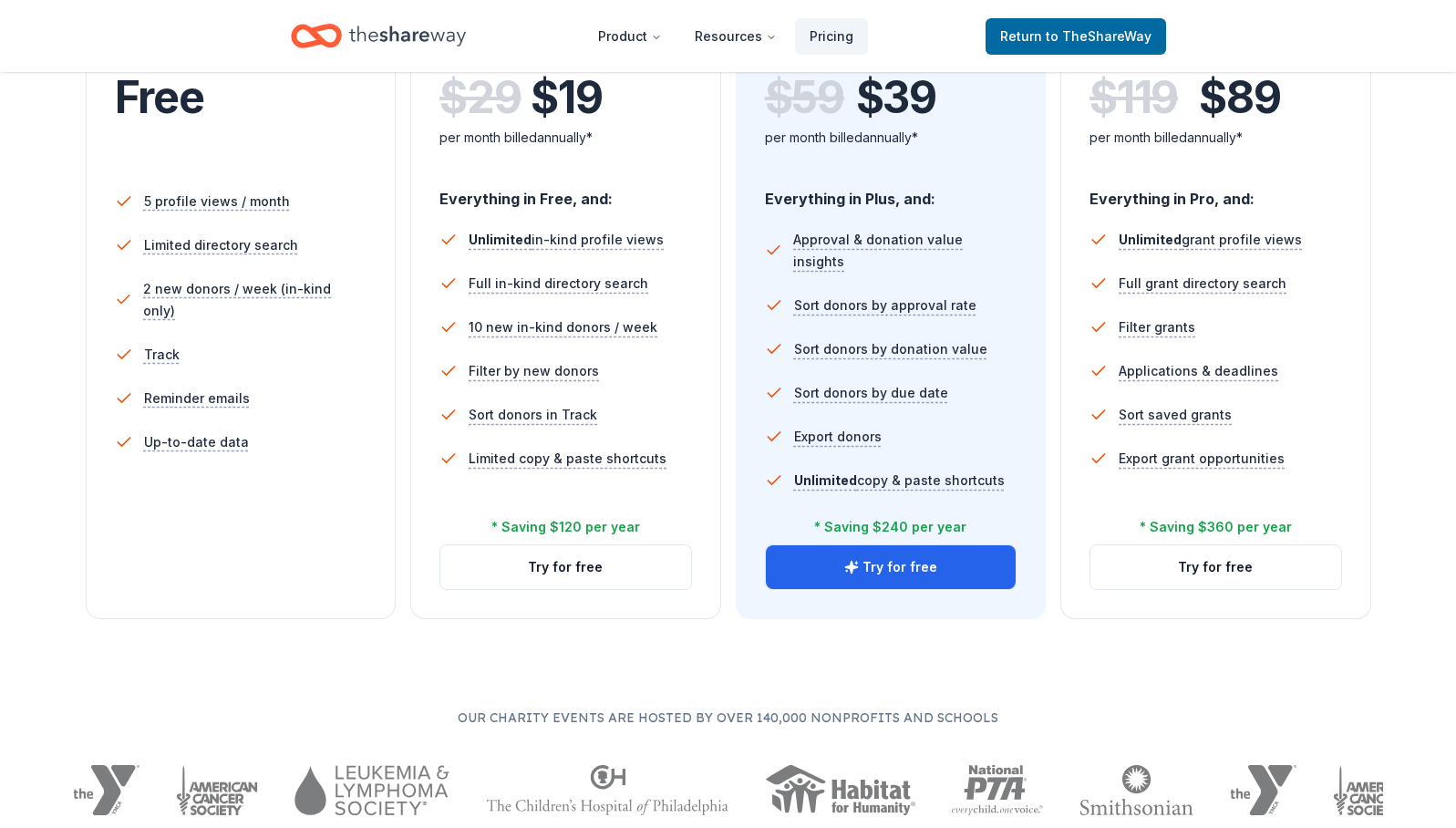
scroll to position [448, 0]
click at [833, 562] on button "Try for free" at bounding box center [891, 565] width 251 height 43
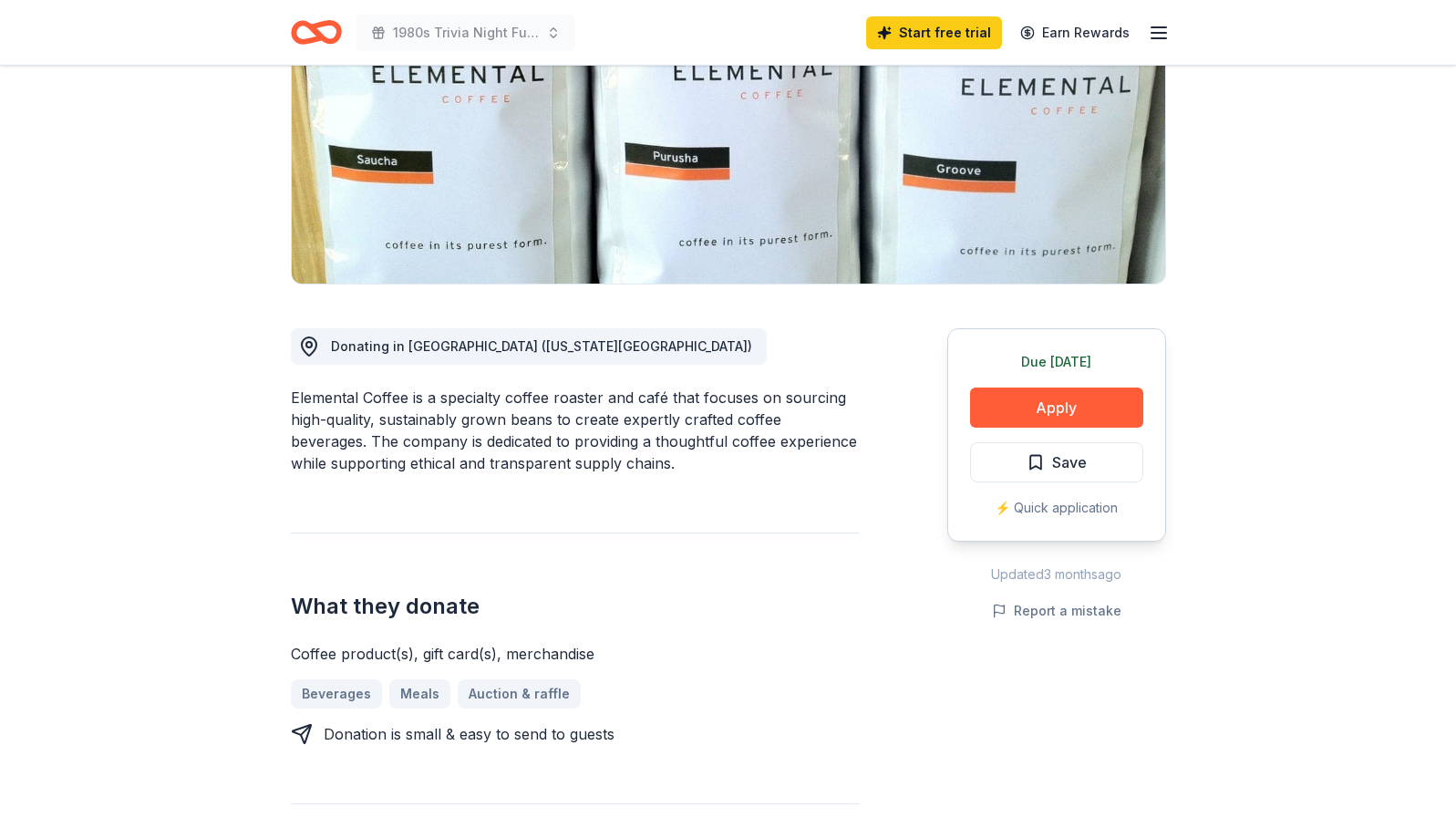
scroll to position [266, 0]
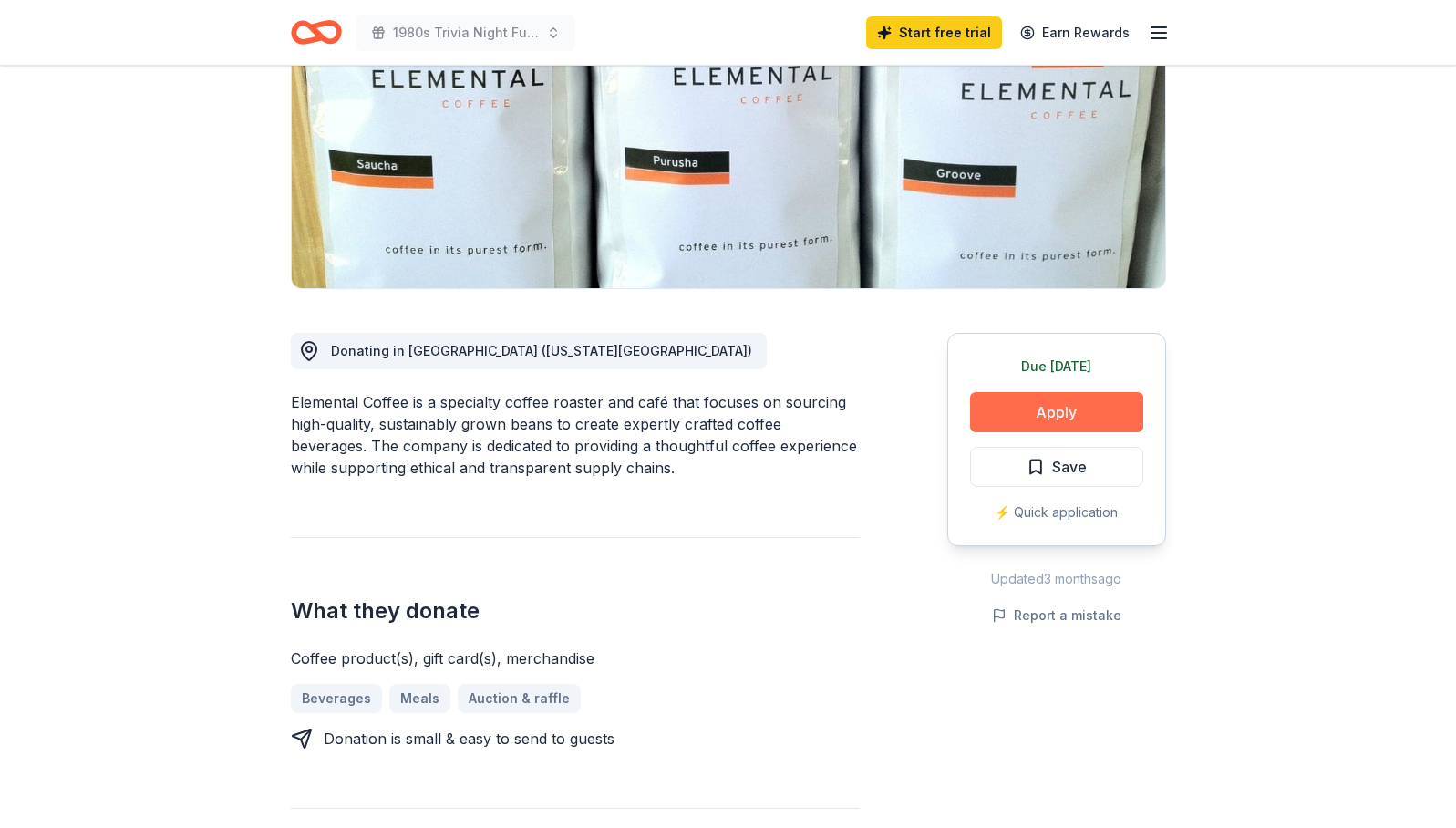
click at [1096, 400] on button "Apply" at bounding box center [1056, 412] width 173 height 41
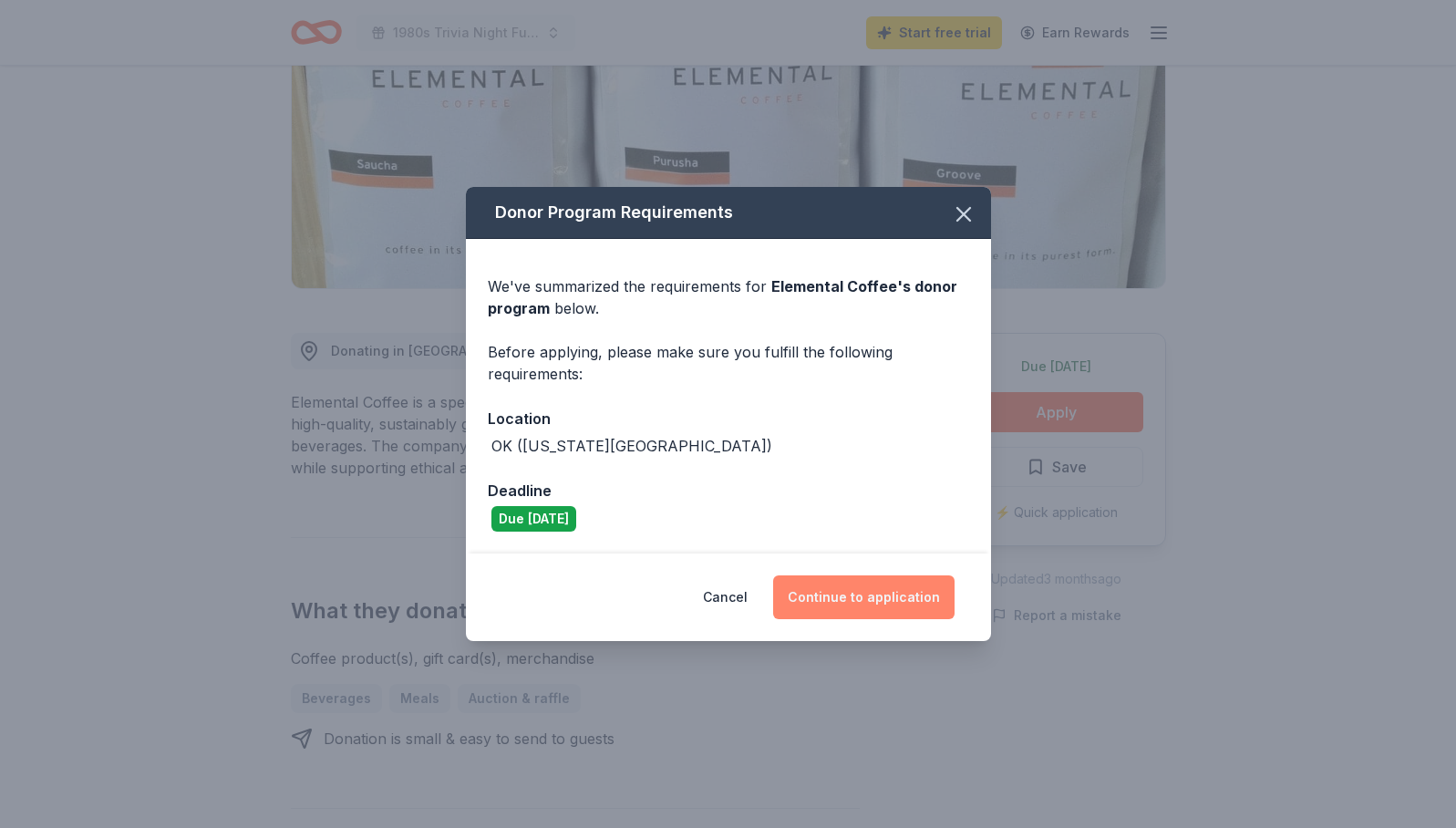
click at [876, 591] on button "Continue to application" at bounding box center [863, 597] width 182 height 43
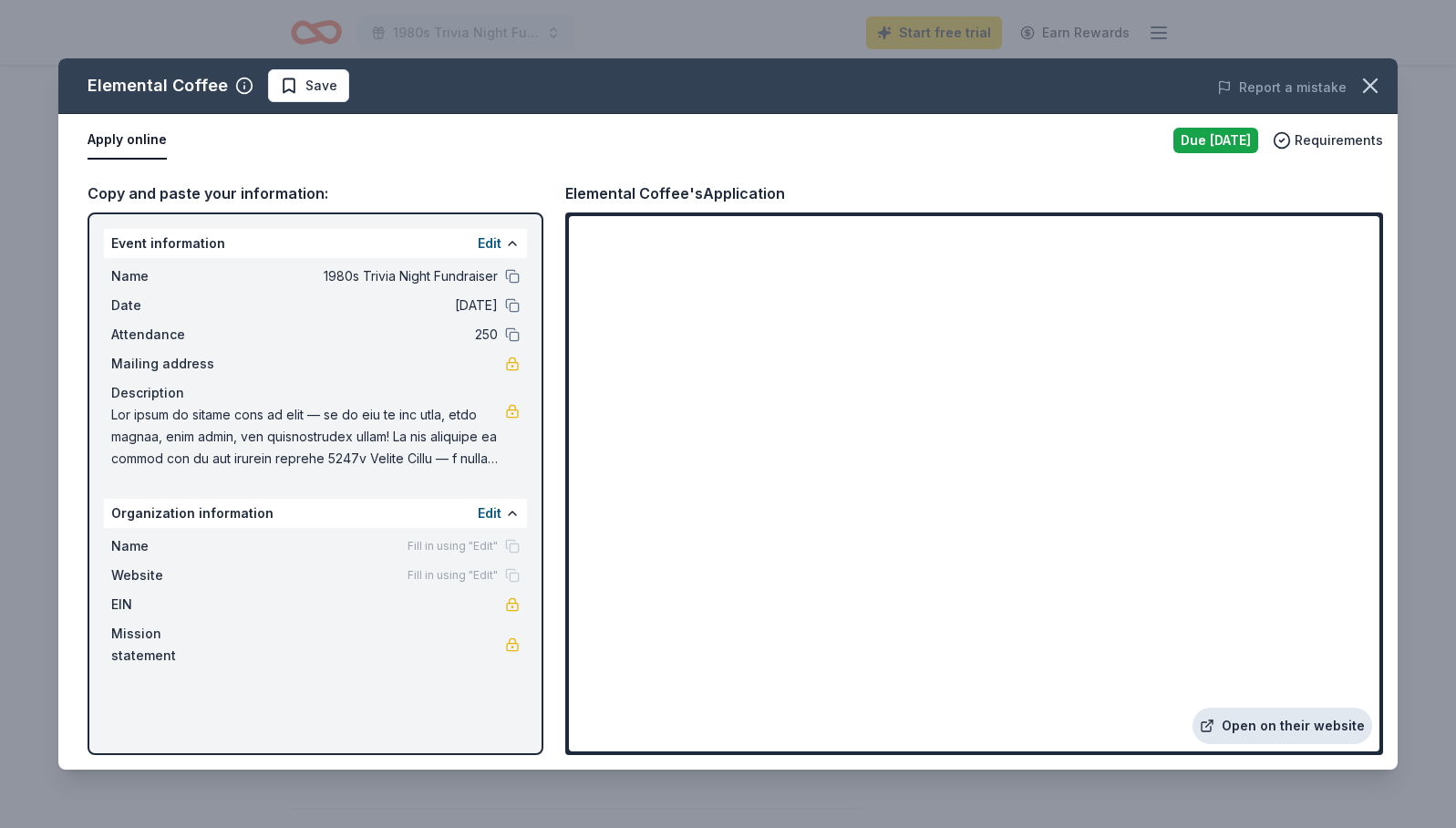
click at [1296, 717] on link "Open on their website" at bounding box center [1282, 727] width 180 height 37
click at [1353, 87] on button "button" at bounding box center [1370, 86] width 41 height 41
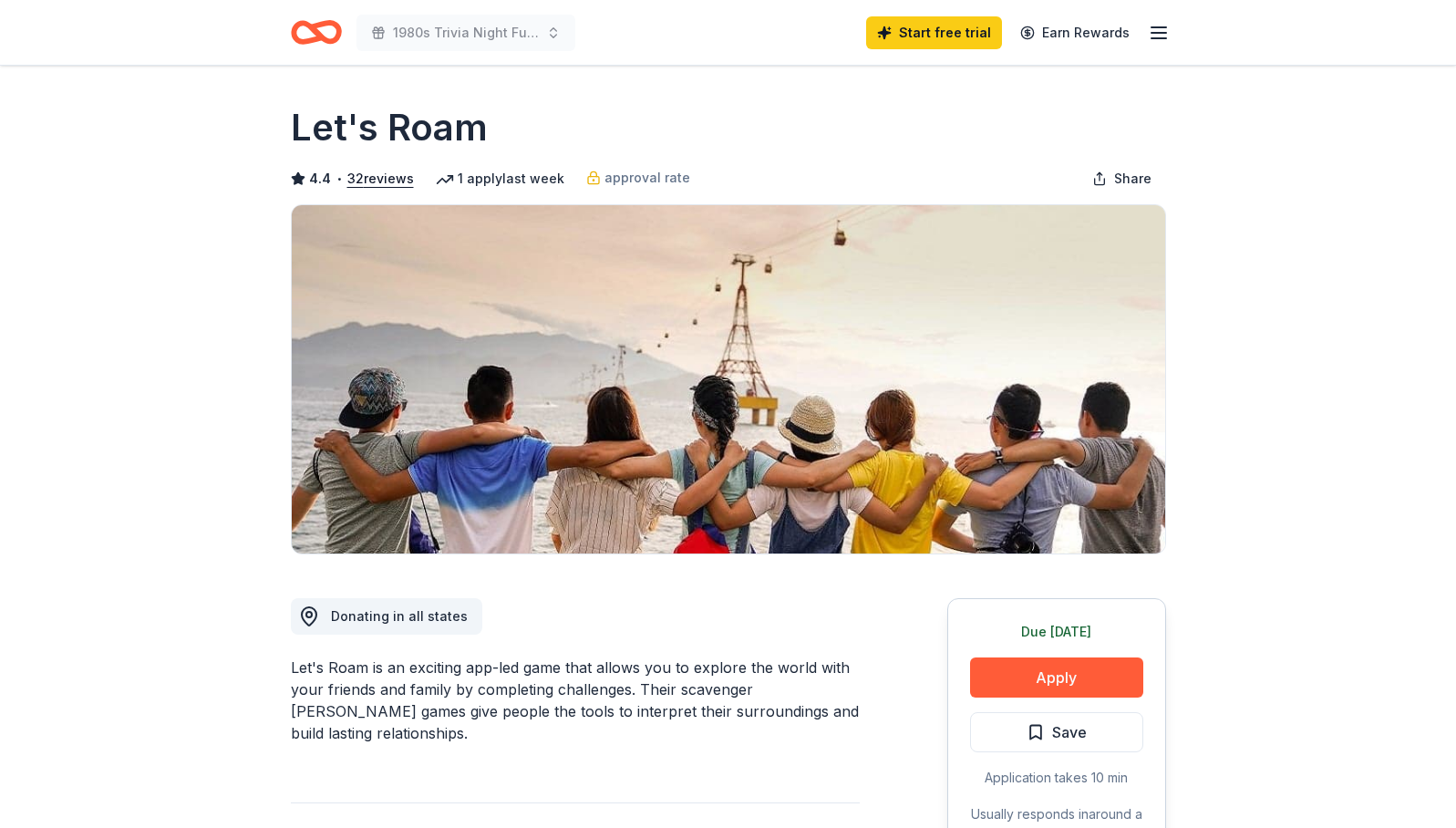
scroll to position [2, 0]
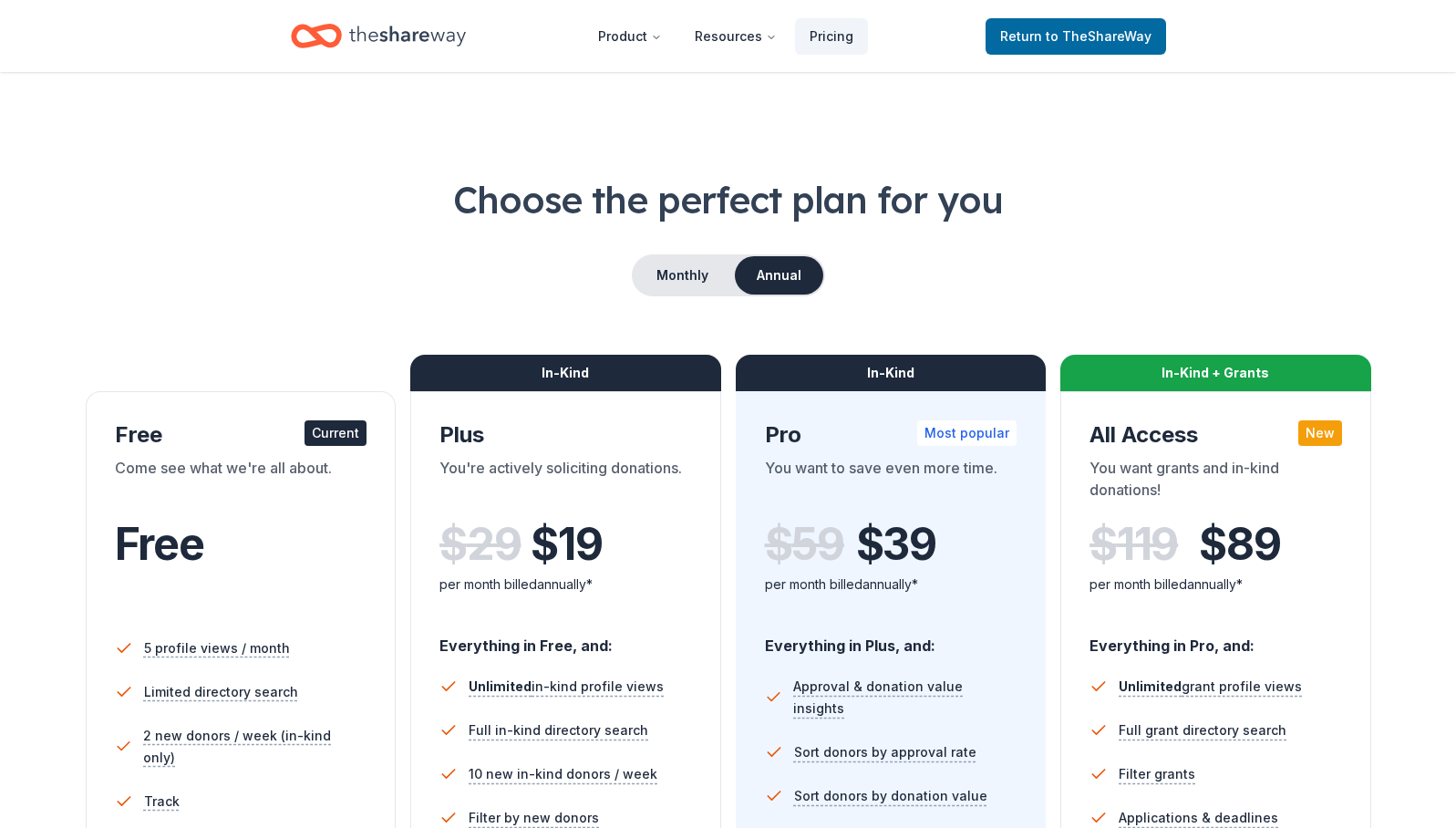
scroll to position [446, 0]
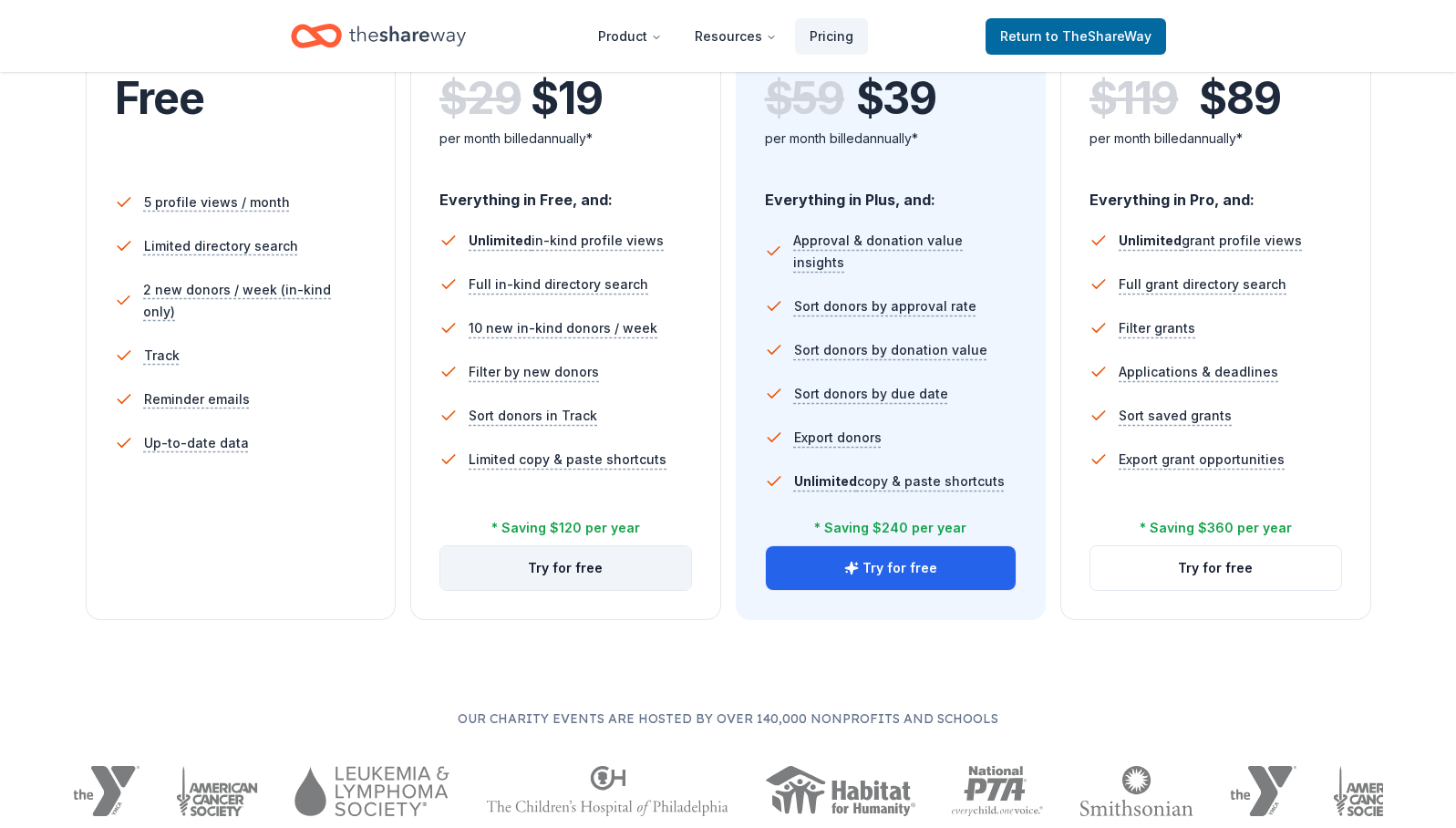
click at [510, 555] on button "Try for free" at bounding box center [566, 567] width 251 height 43
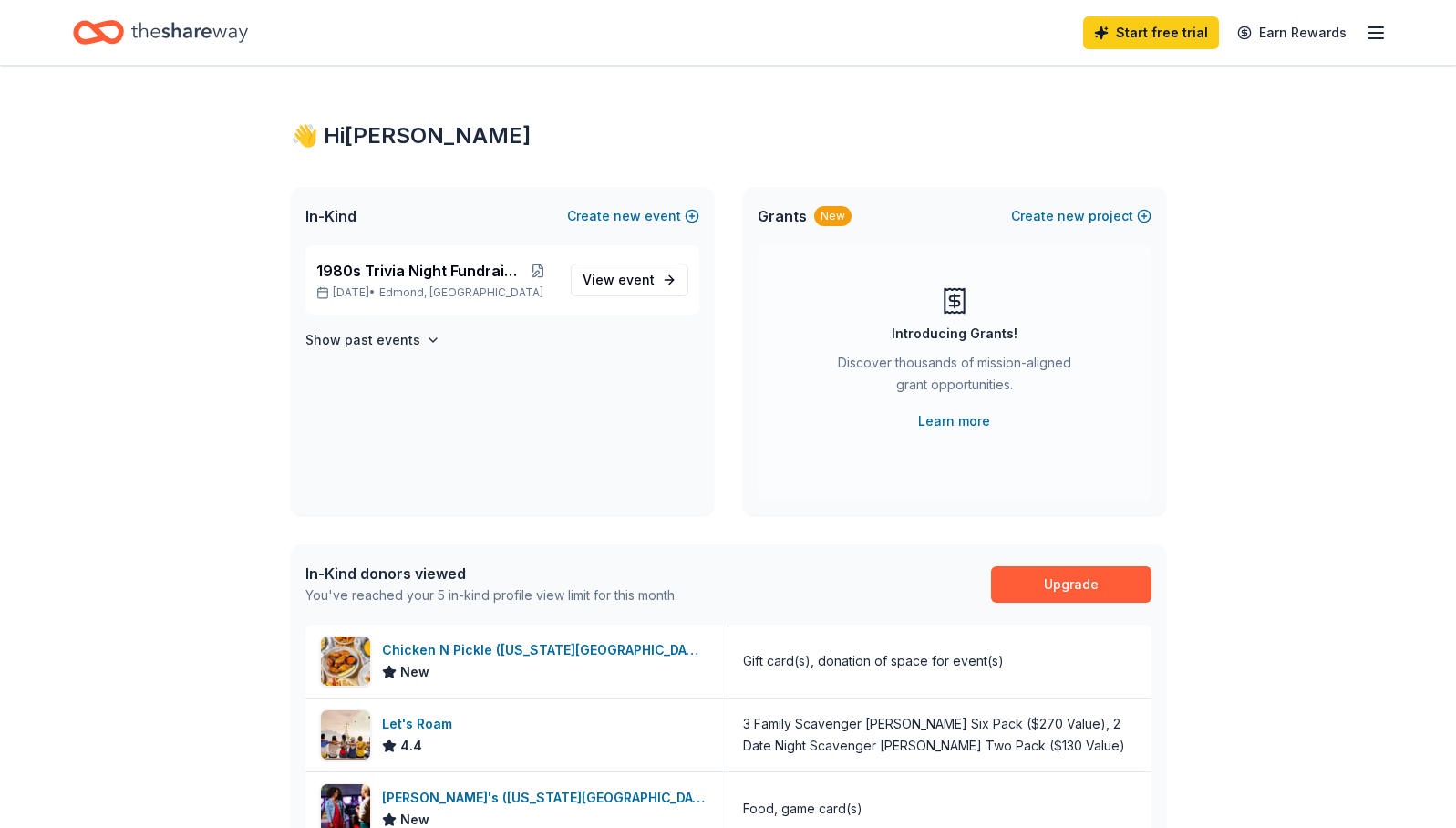
scroll to position [4, 0]
click at [523, 554] on div "In-Kind donors viewed You've reached your 5 in-kind profile view limit for this…" at bounding box center [729, 584] width 875 height 80
click at [948, 415] on link "Learn more" at bounding box center [954, 420] width 72 height 22
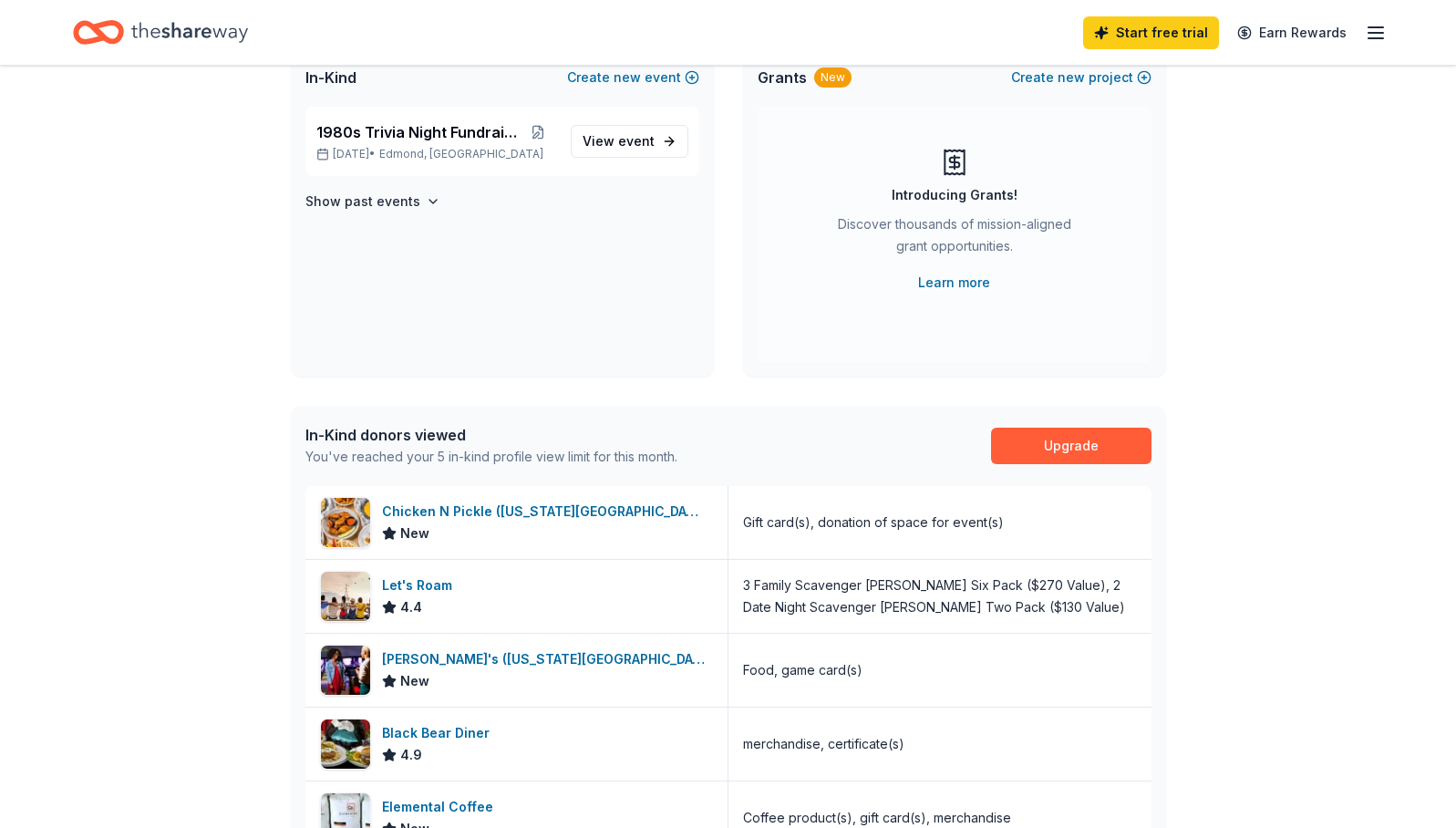
scroll to position [153, 0]
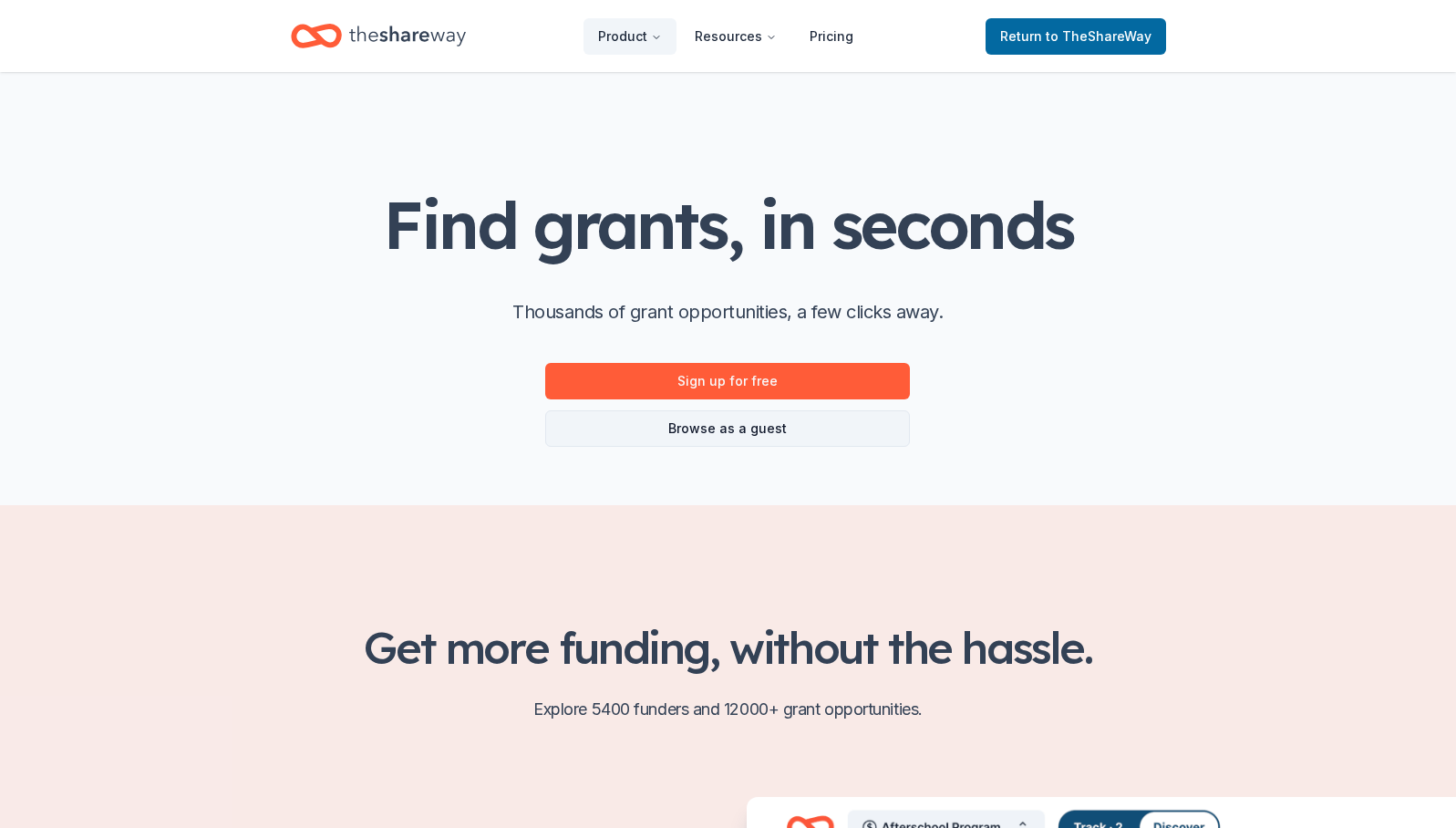
click at [881, 428] on link "Browse as a guest" at bounding box center [727, 429] width 365 height 37
